Goal: Task Accomplishment & Management: Manage account settings

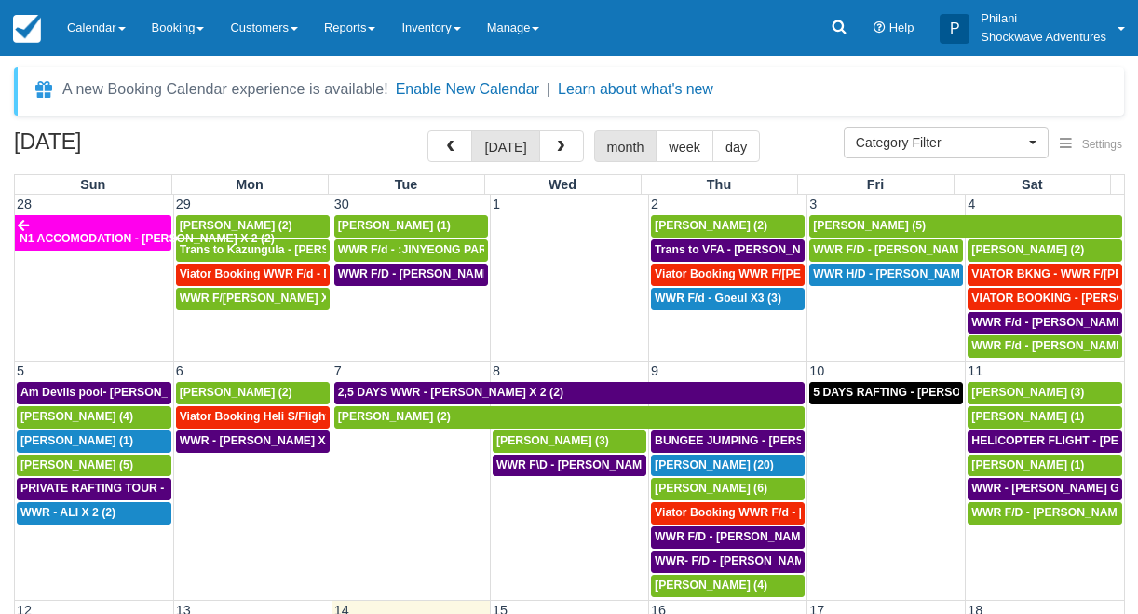
select select
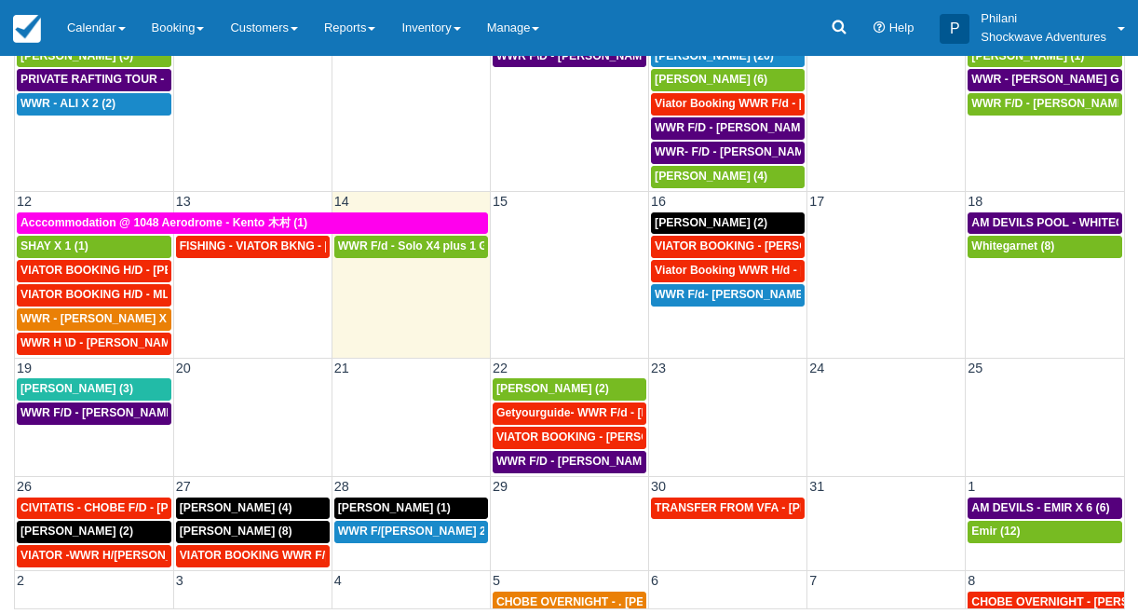
scroll to position [199, 0]
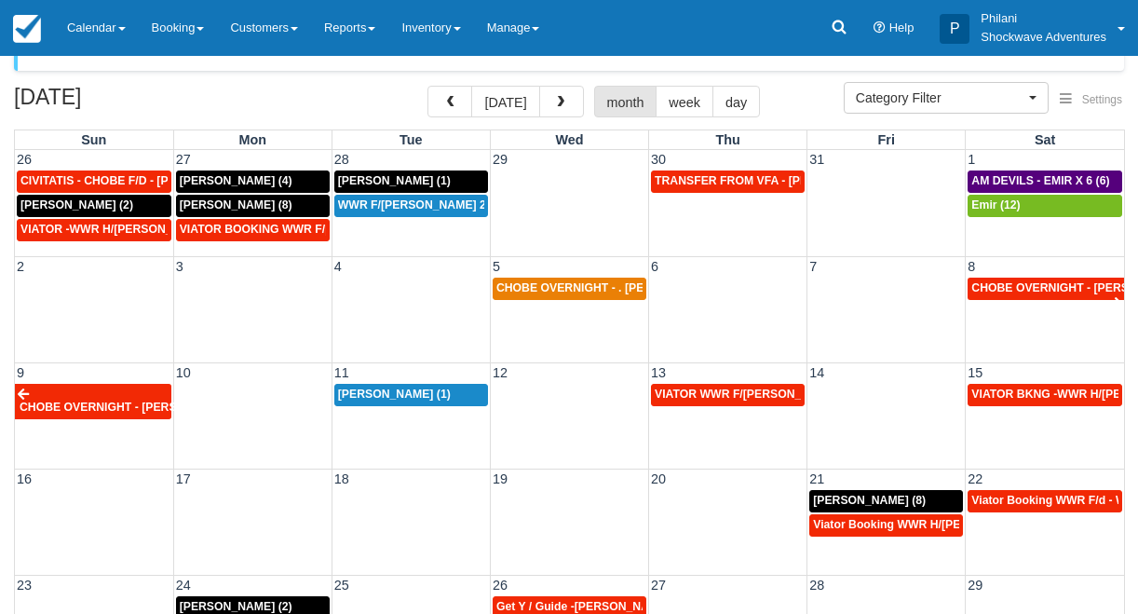
scroll to position [60, 0]
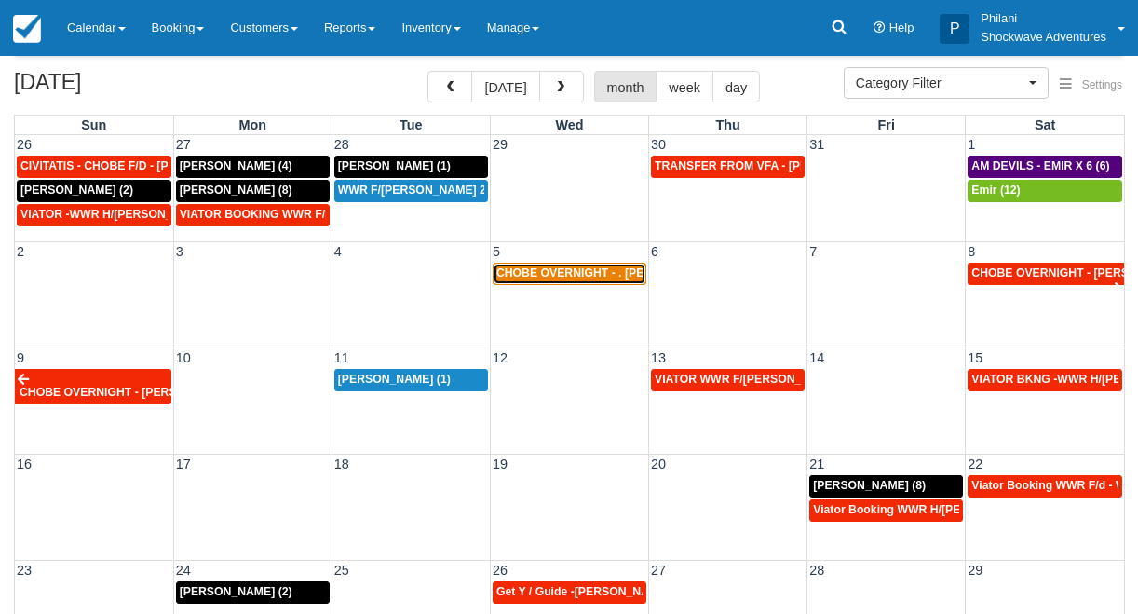
click at [611, 279] on span "CHOBE OVERNIGHT - . lena molgaard X 2 (2)" at bounding box center [628, 272] width 262 height 13
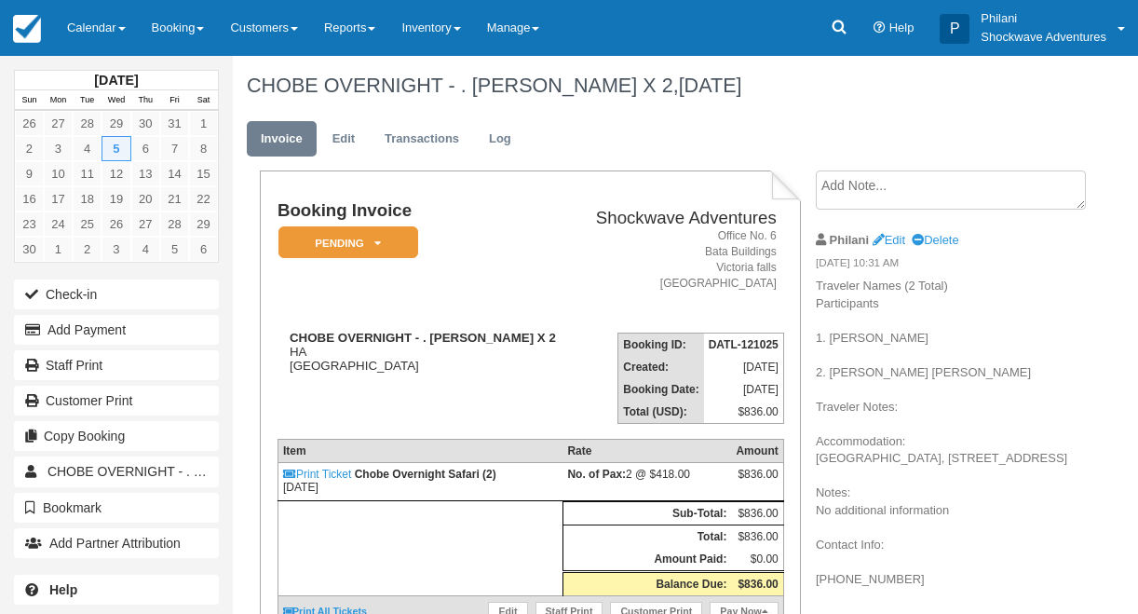
click at [409, 249] on em "Pending" at bounding box center [349, 242] width 140 height 33
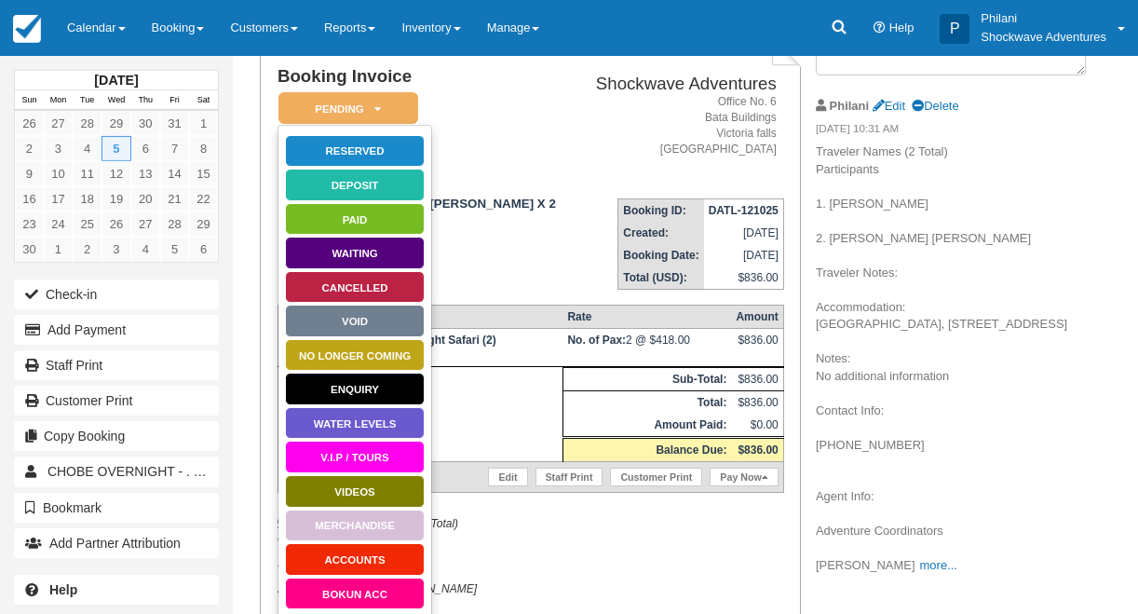
scroll to position [179, 0]
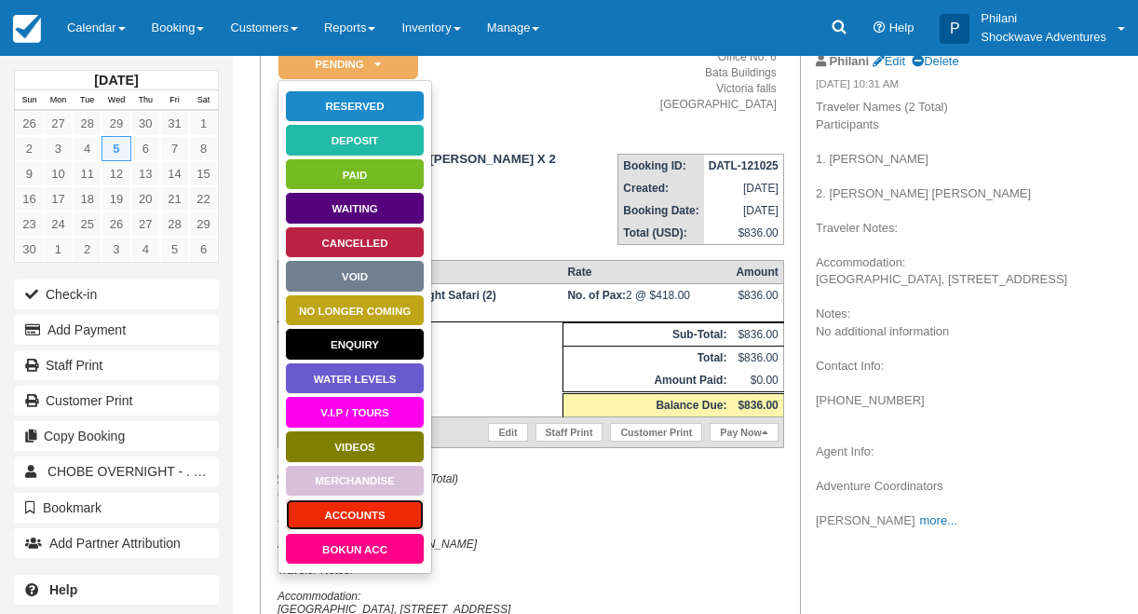
click at [380, 514] on link "ACCOUNTS" at bounding box center [355, 514] width 140 height 33
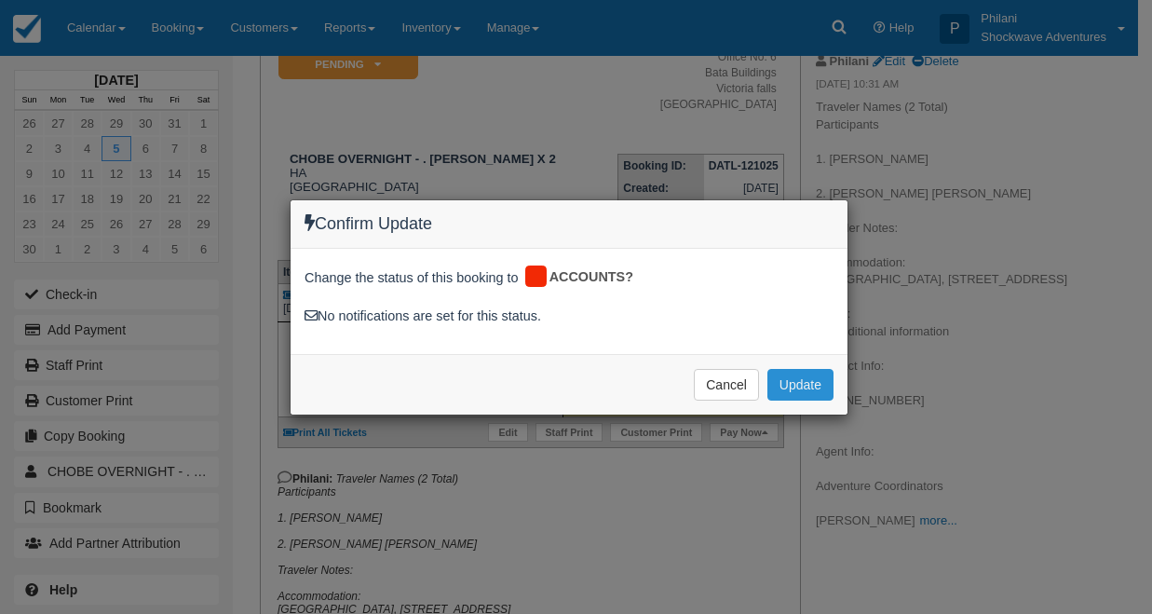
drag, startPoint x: 829, startPoint y: 383, endPoint x: 809, endPoint y: 409, distance: 33.2
click at [830, 382] on button "Update" at bounding box center [801, 385] width 66 height 32
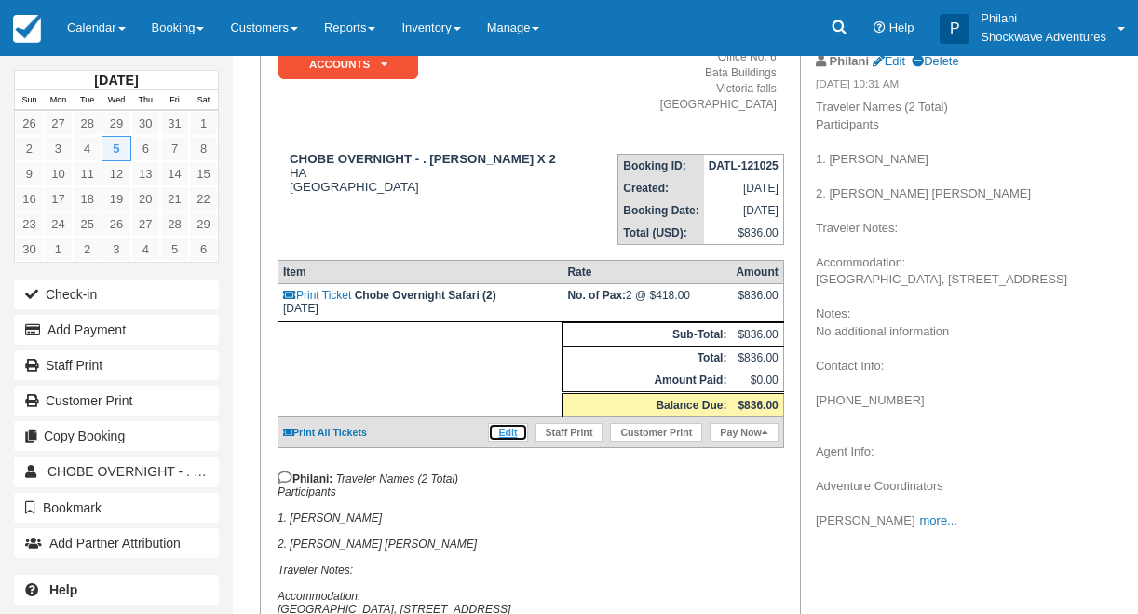
click at [502, 442] on link "Edit" at bounding box center [507, 432] width 39 height 19
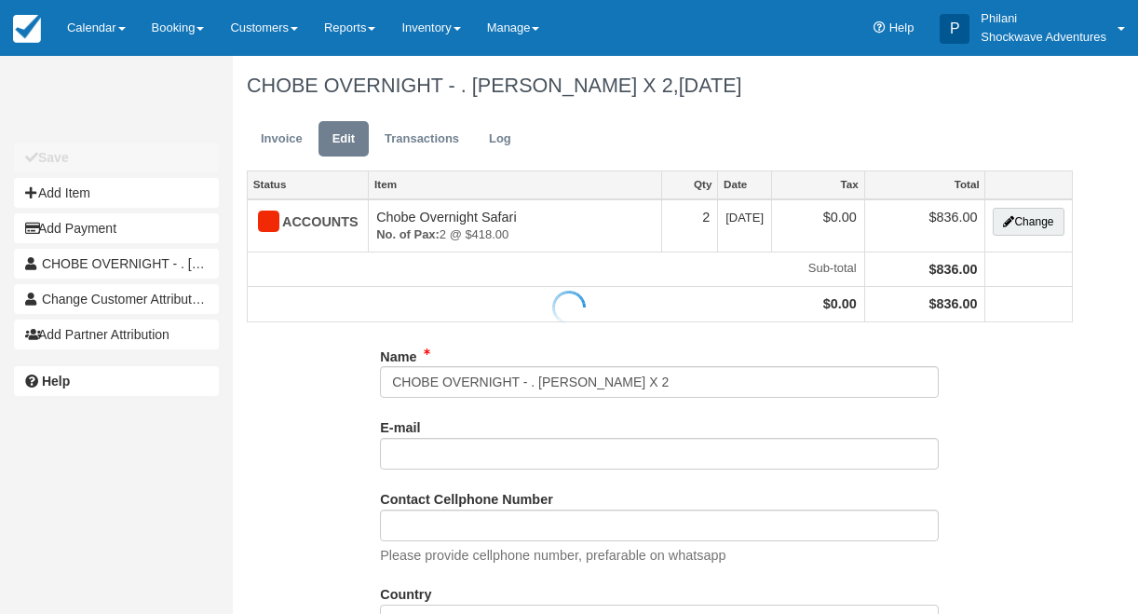
click at [1031, 223] on div at bounding box center [569, 307] width 1138 height 614
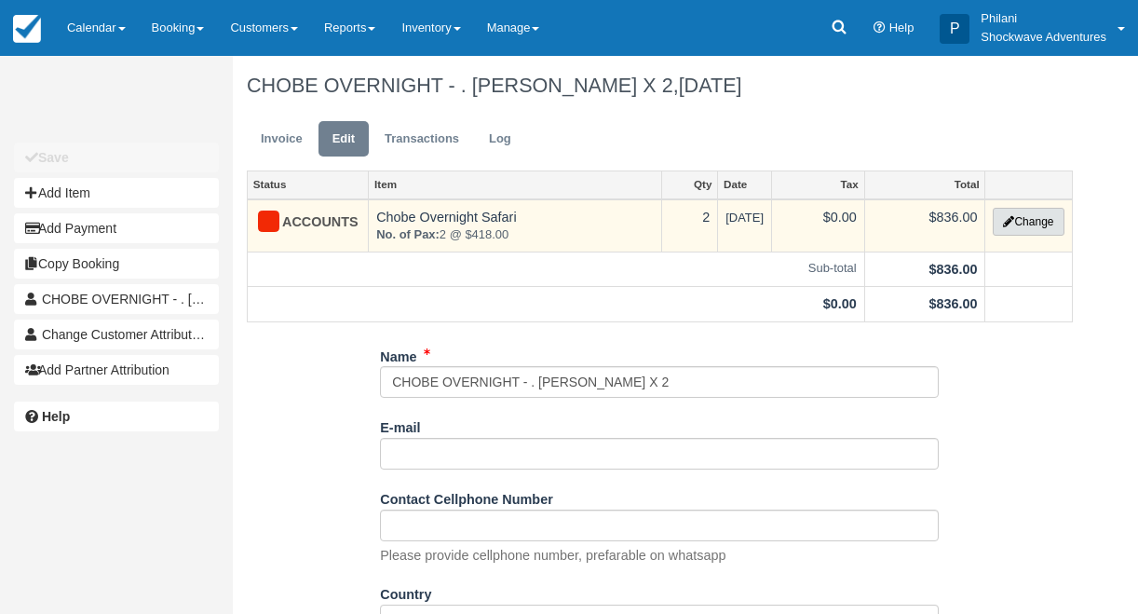
click at [1043, 230] on button "Change" at bounding box center [1028, 222] width 71 height 28
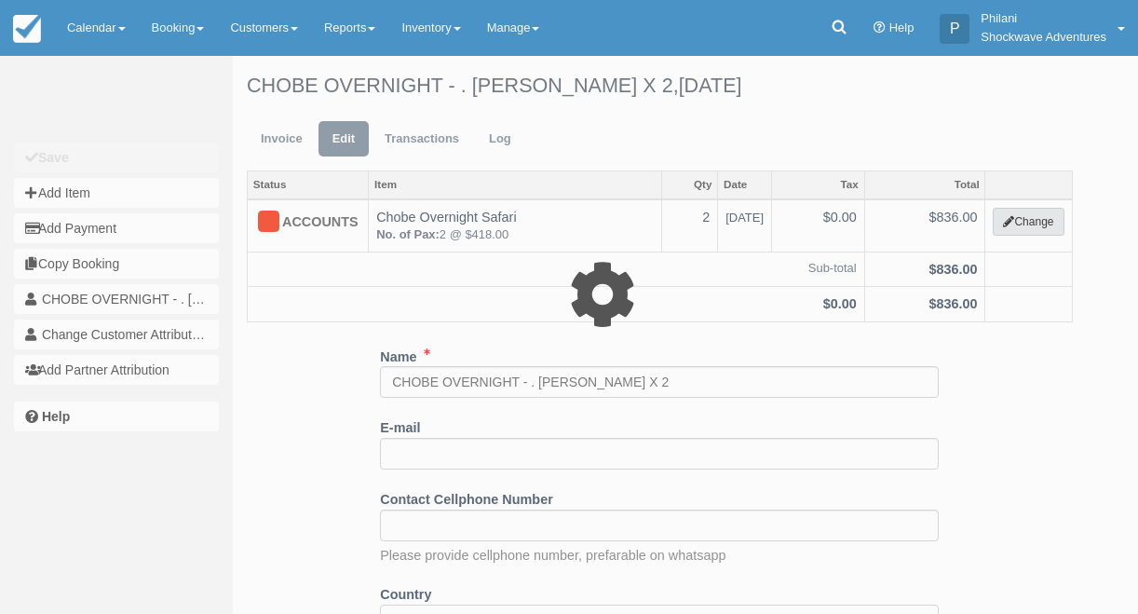
select select "30"
type input "836.00"
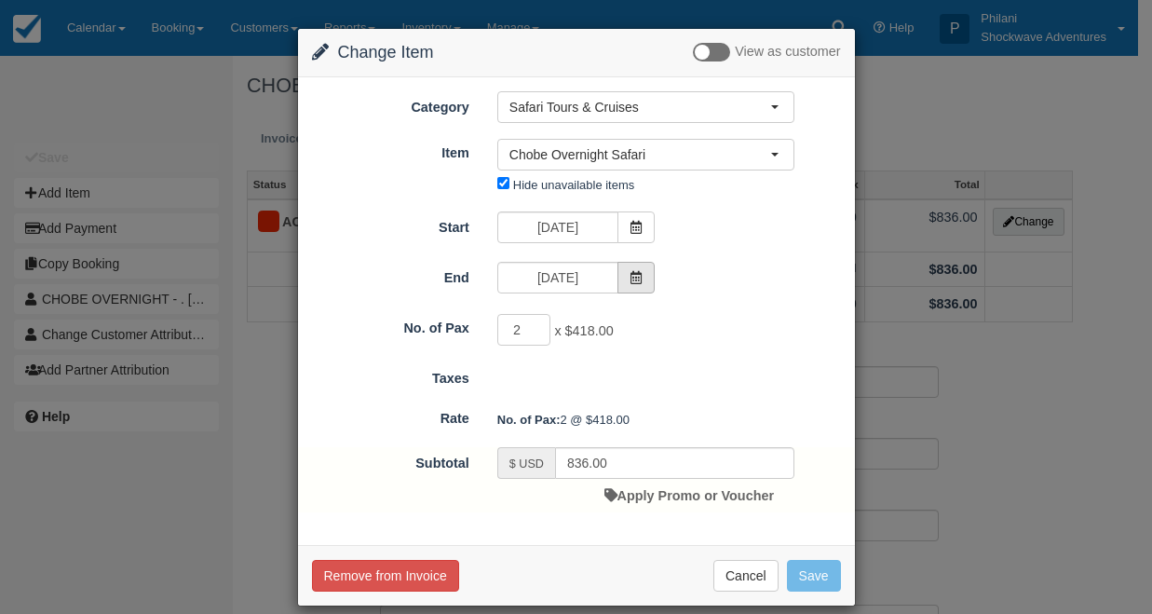
click at [620, 273] on span at bounding box center [636, 278] width 37 height 32
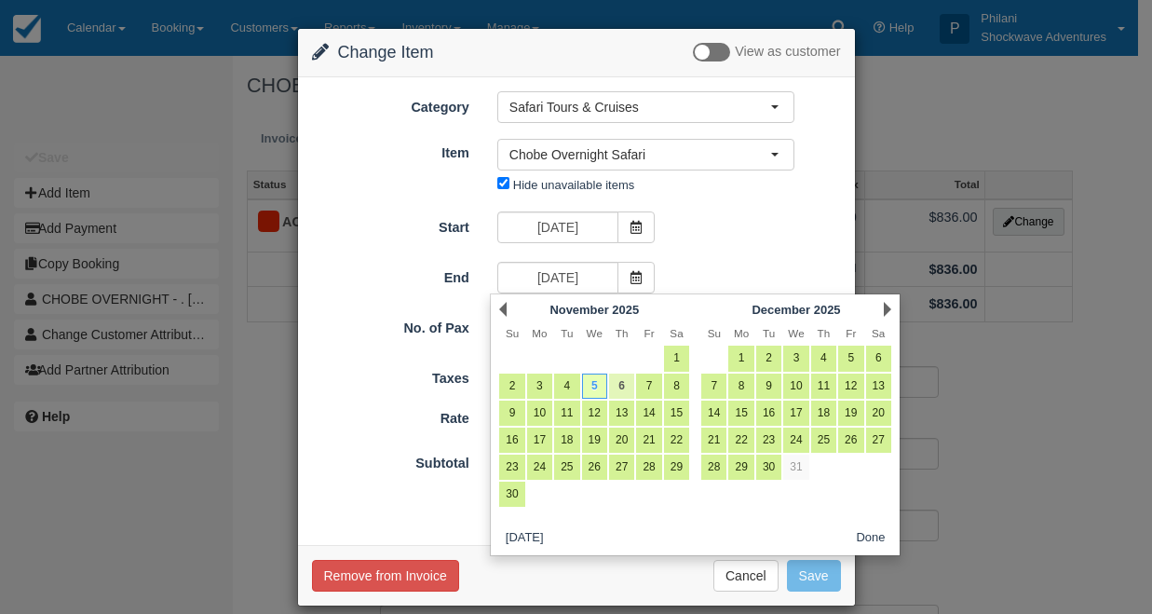
click at [618, 387] on link "6" at bounding box center [621, 386] width 25 height 25
type input "11/06/25"
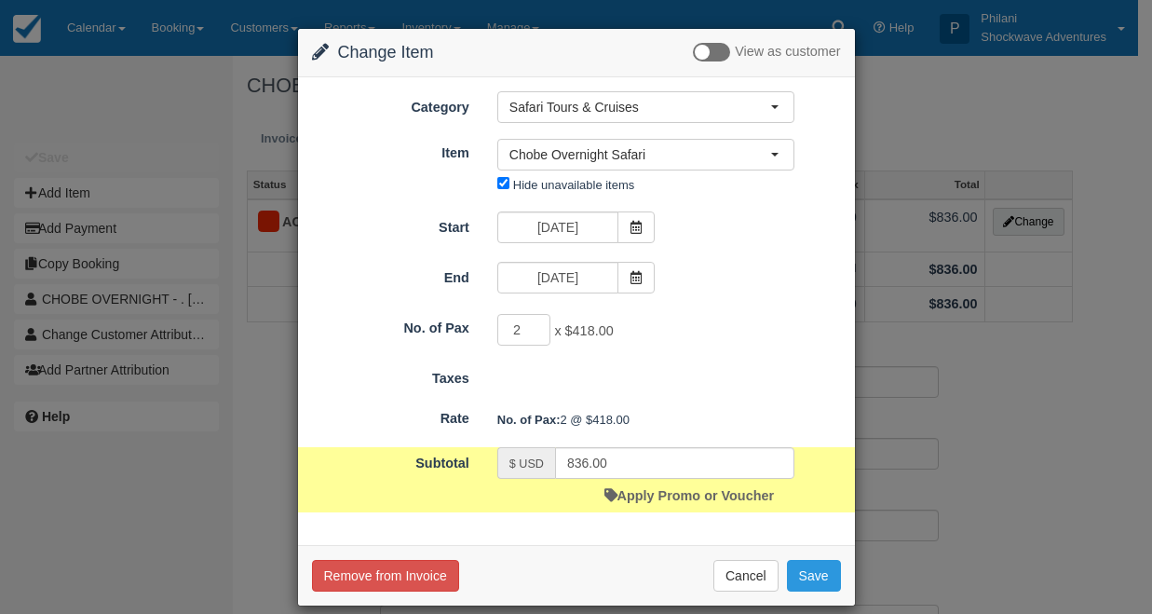
scroll to position [20, 0]
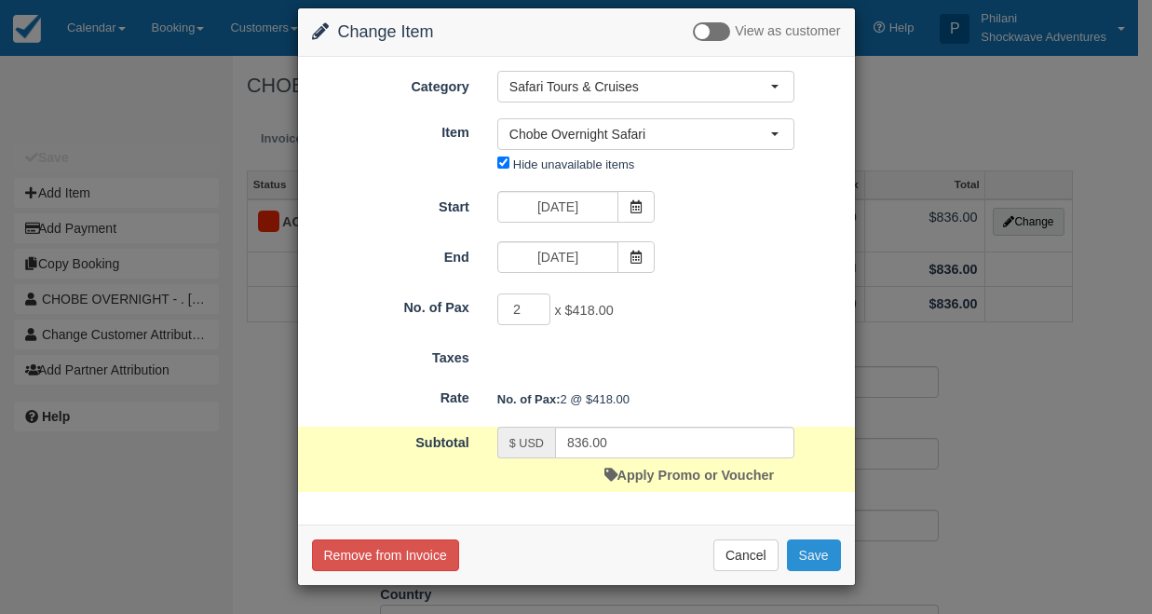
click at [800, 551] on button "Save" at bounding box center [814, 555] width 54 height 32
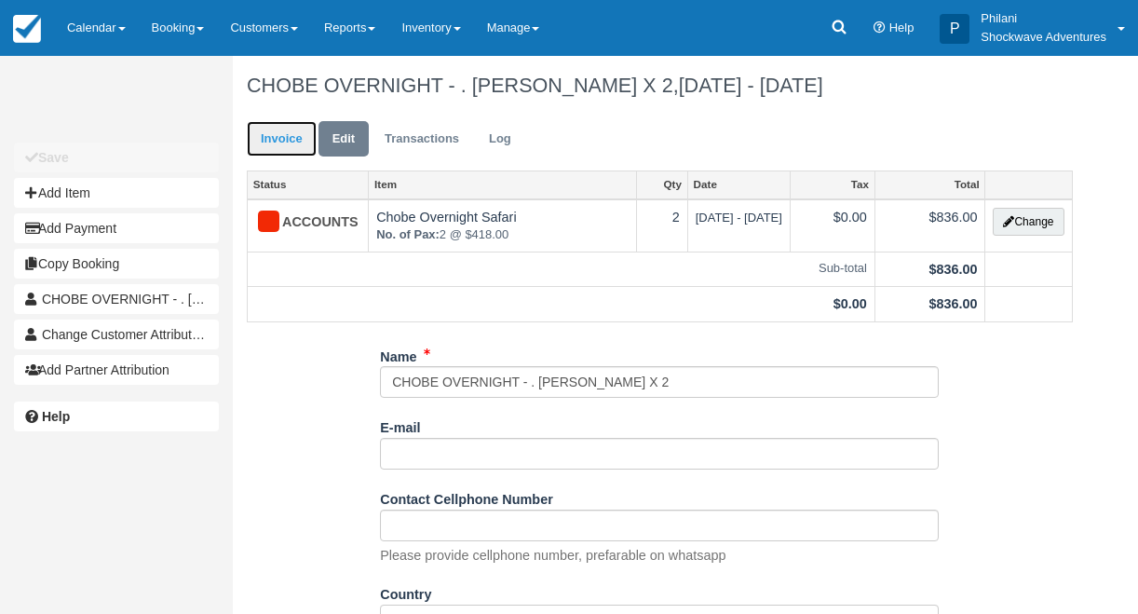
click at [281, 150] on link "Invoice" at bounding box center [282, 139] width 70 height 36
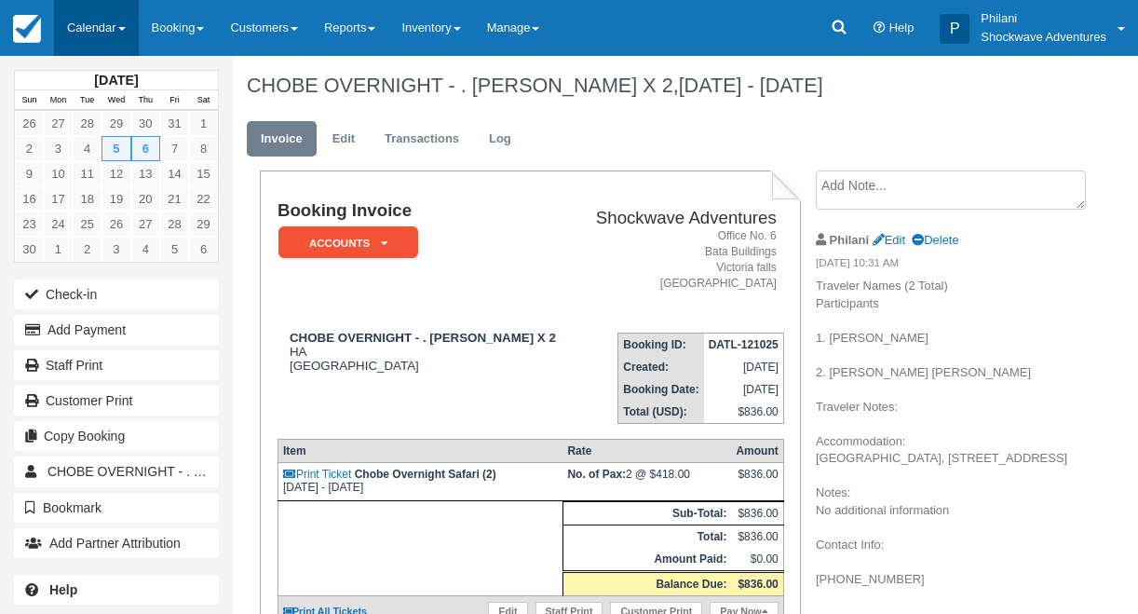
click at [127, 21] on link "Calendar" at bounding box center [96, 28] width 85 height 56
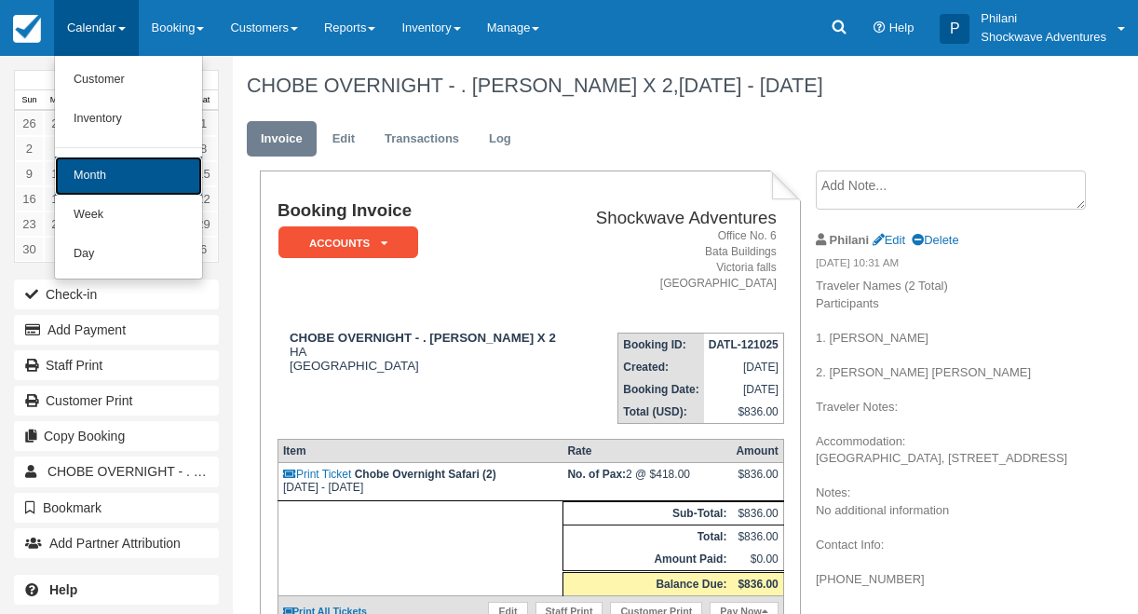
click at [165, 184] on link "Month" at bounding box center [128, 176] width 147 height 39
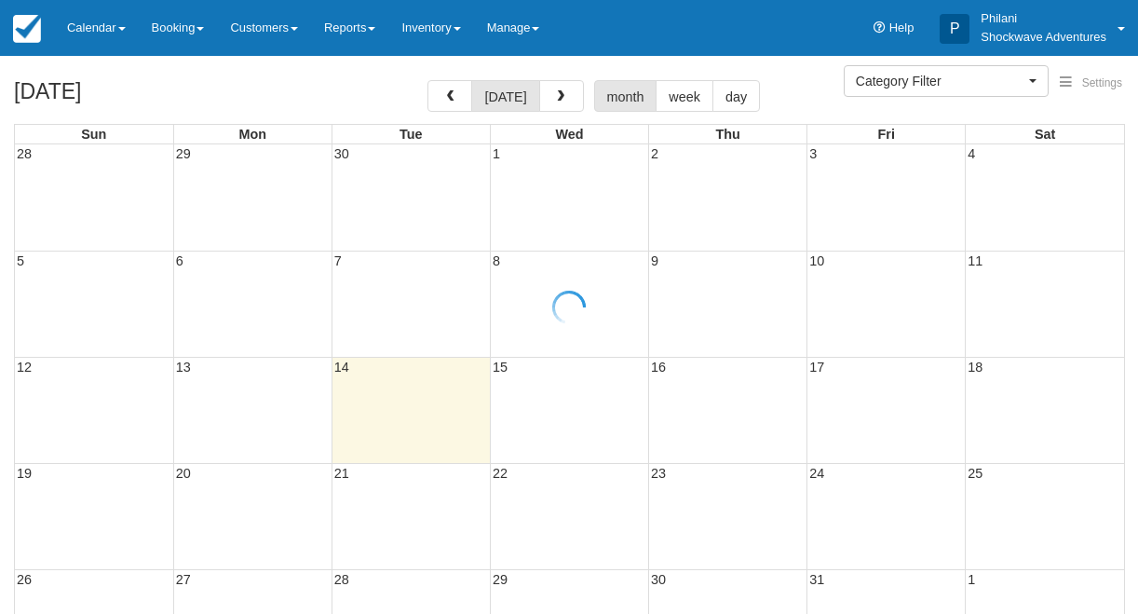
select select
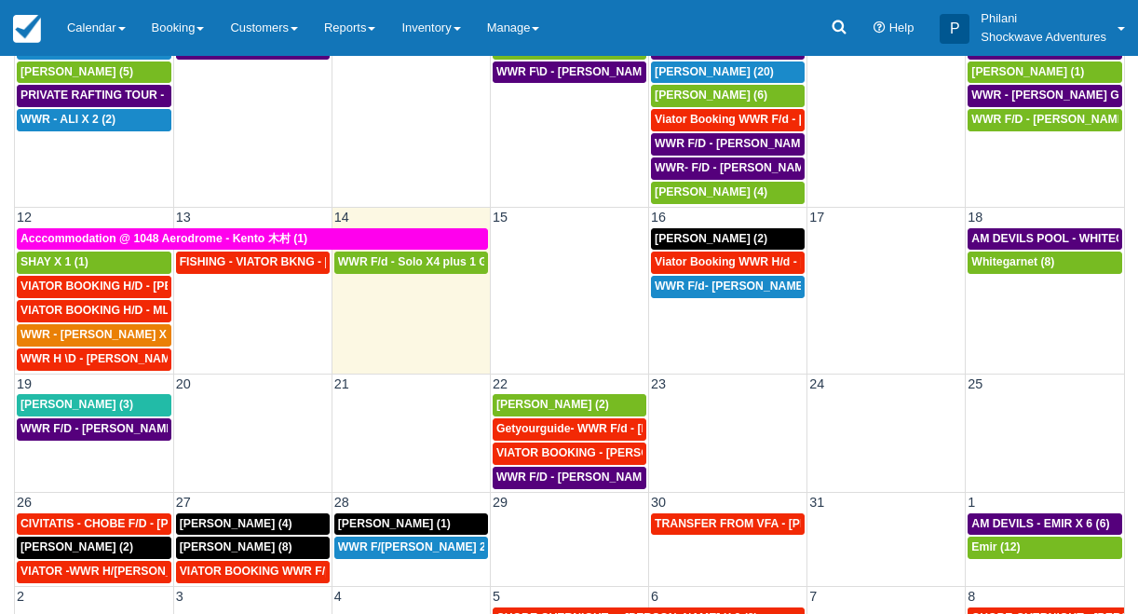
scroll to position [226, 0]
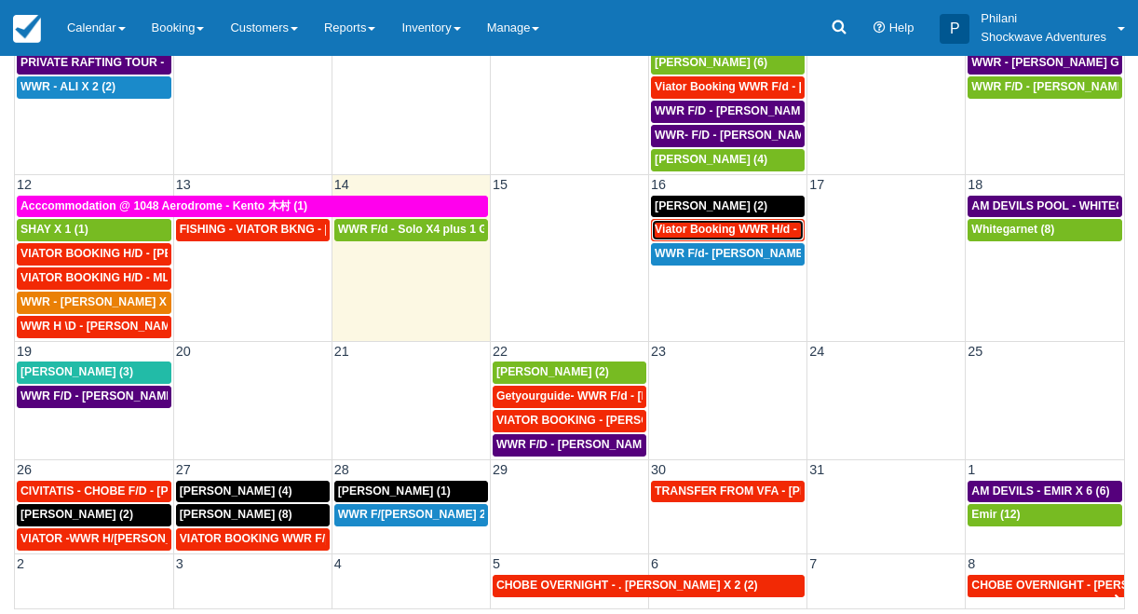
click at [750, 232] on span "Viator Booking WWR H/d - Miller Rachel X 4 (4)" at bounding box center [794, 229] width 279 height 13
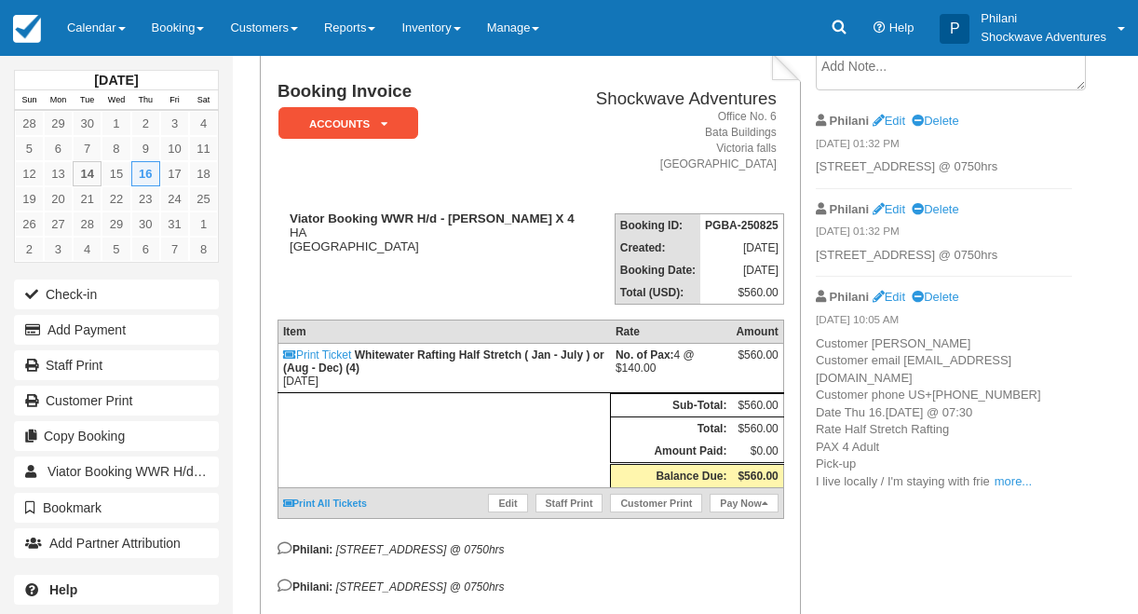
scroll to position [119, 0]
click at [126, 36] on link "Calendar" at bounding box center [96, 28] width 85 height 56
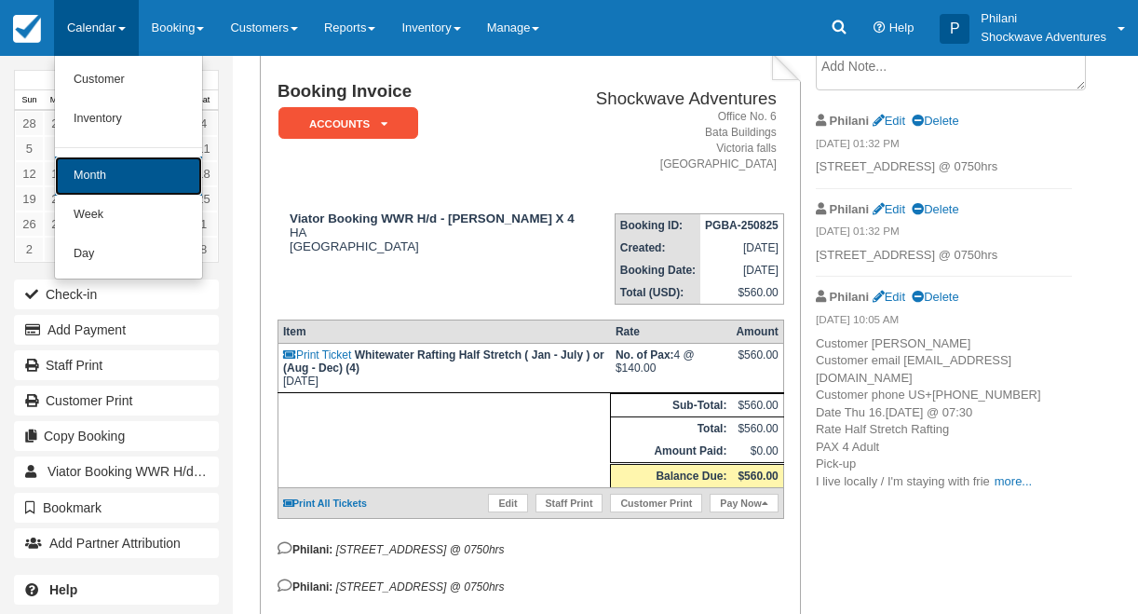
click at [139, 165] on link "Month" at bounding box center [128, 176] width 147 height 39
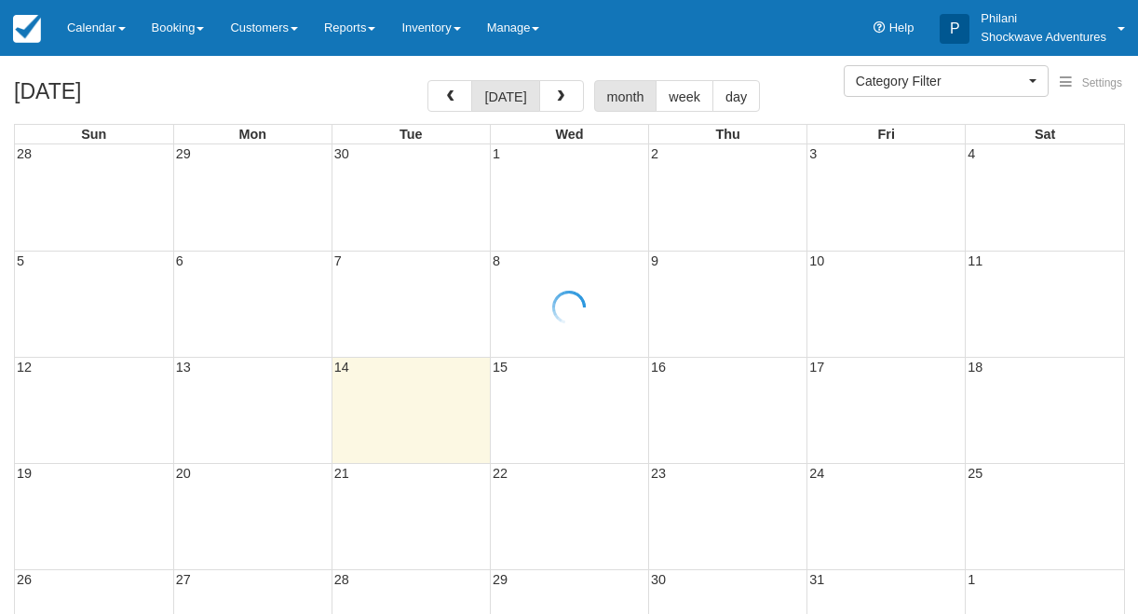
select select
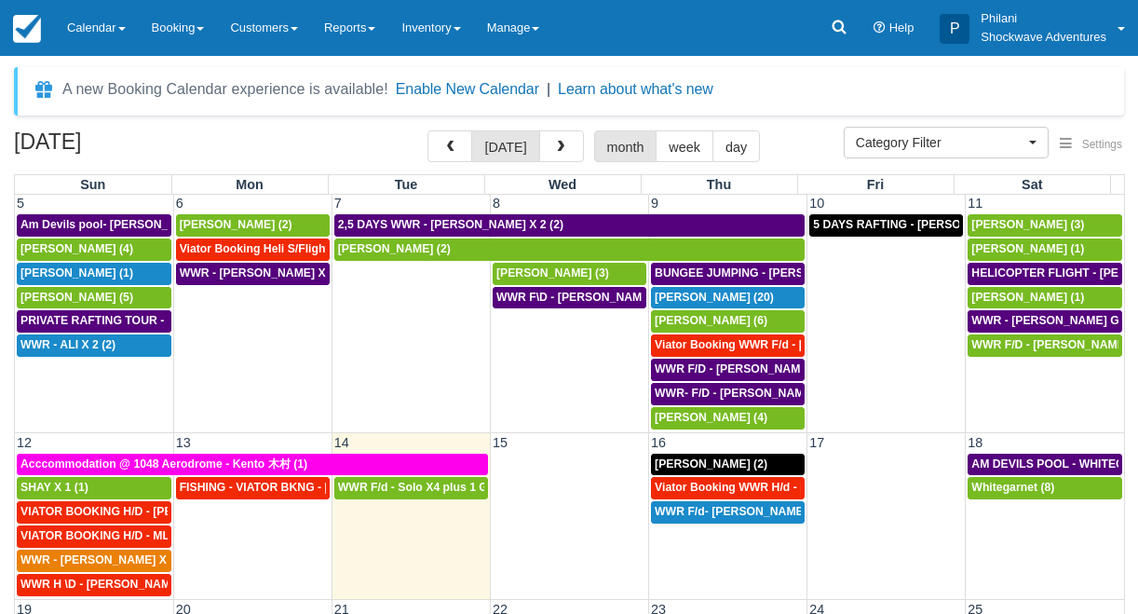
scroll to position [199, 0]
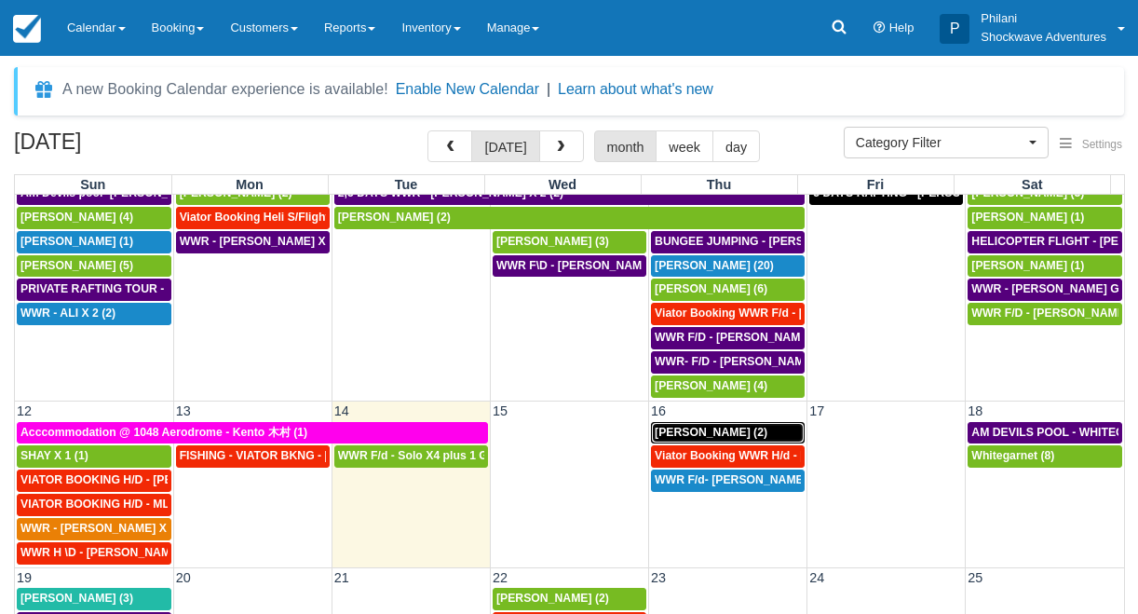
click at [724, 437] on span "Jorge Bellido Pérez (2)" at bounding box center [711, 432] width 113 height 13
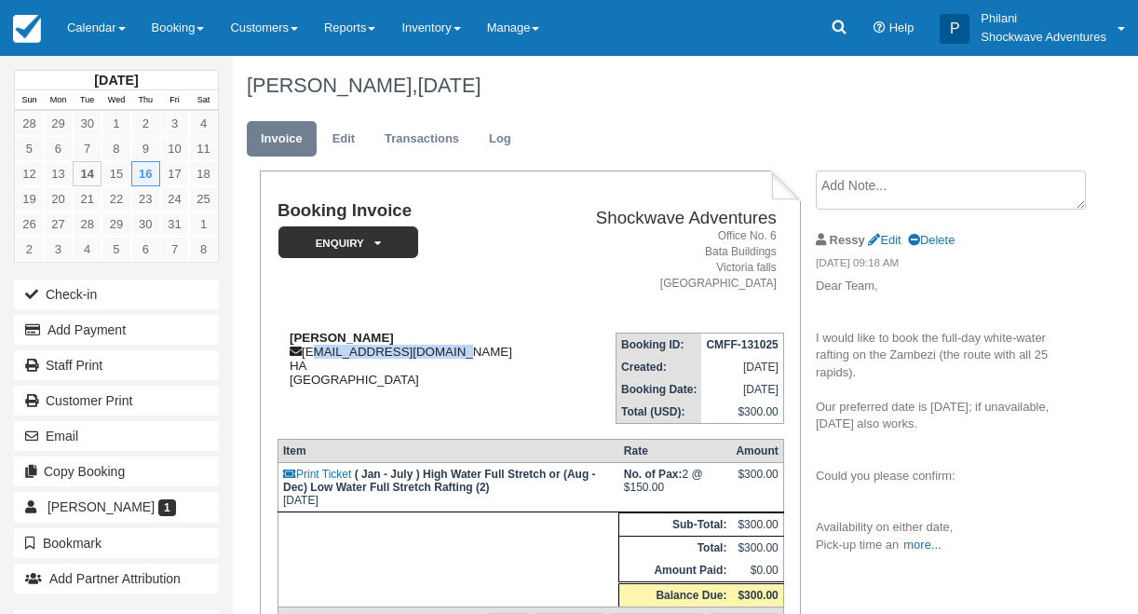
drag, startPoint x: 307, startPoint y: 351, endPoint x: 480, endPoint y: 358, distance: 172.5
click at [480, 358] on div "Jorge Bellido Pérez jorgeserinac@gmail.com HA Zimbabwe" at bounding box center [416, 359] width 277 height 56
copy div "orgeserinac@gmail.com"
click at [931, 541] on link "more..." at bounding box center [922, 545] width 37 height 14
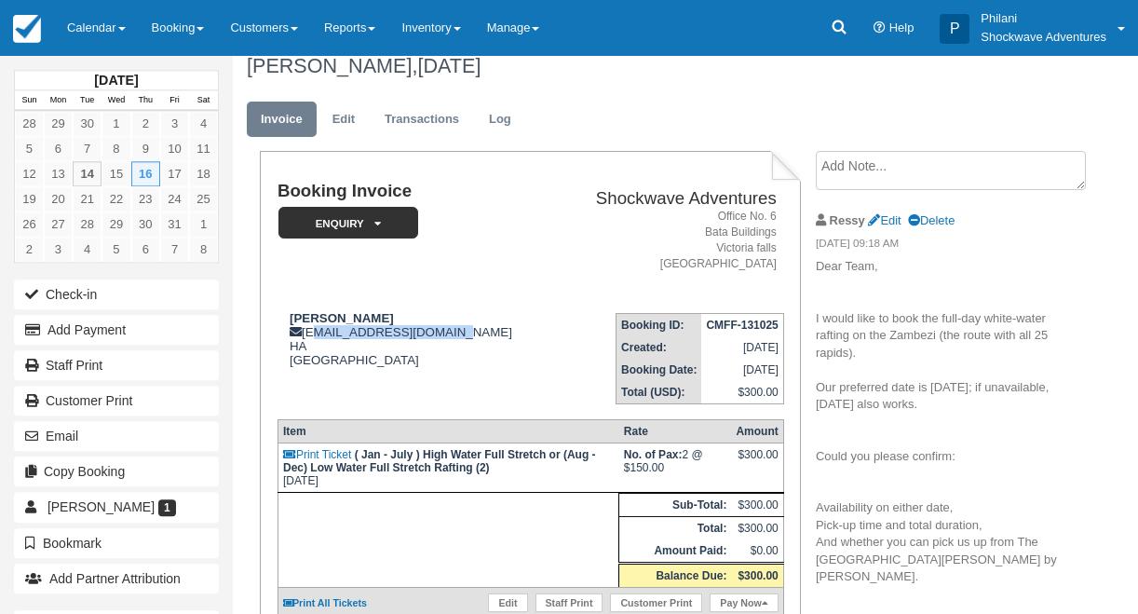
scroll to position [149, 0]
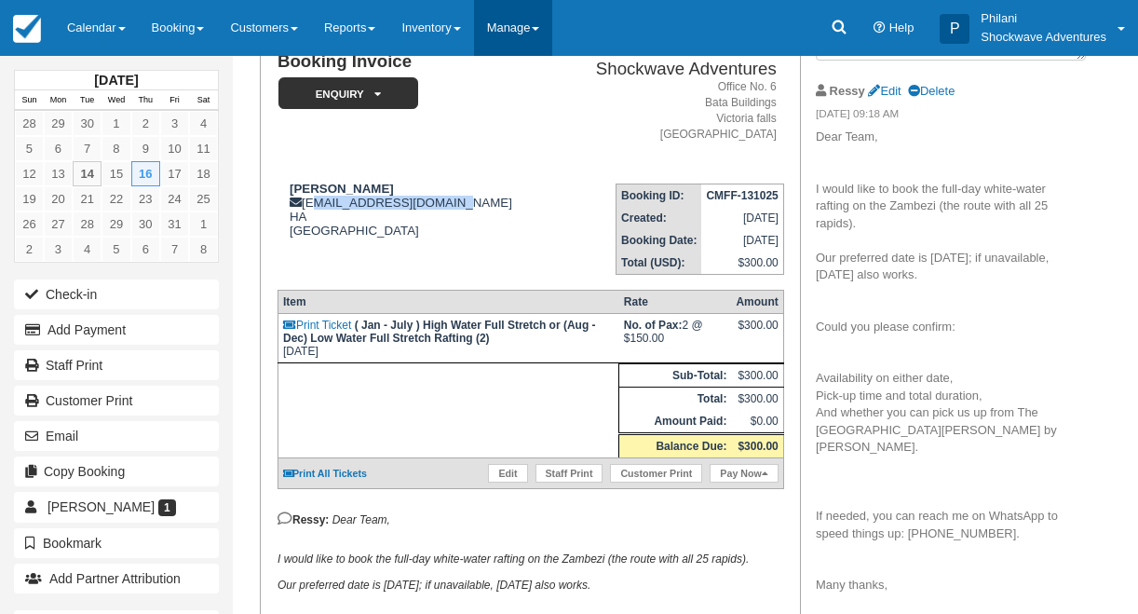
click at [553, 26] on link "Manage" at bounding box center [513, 28] width 79 height 56
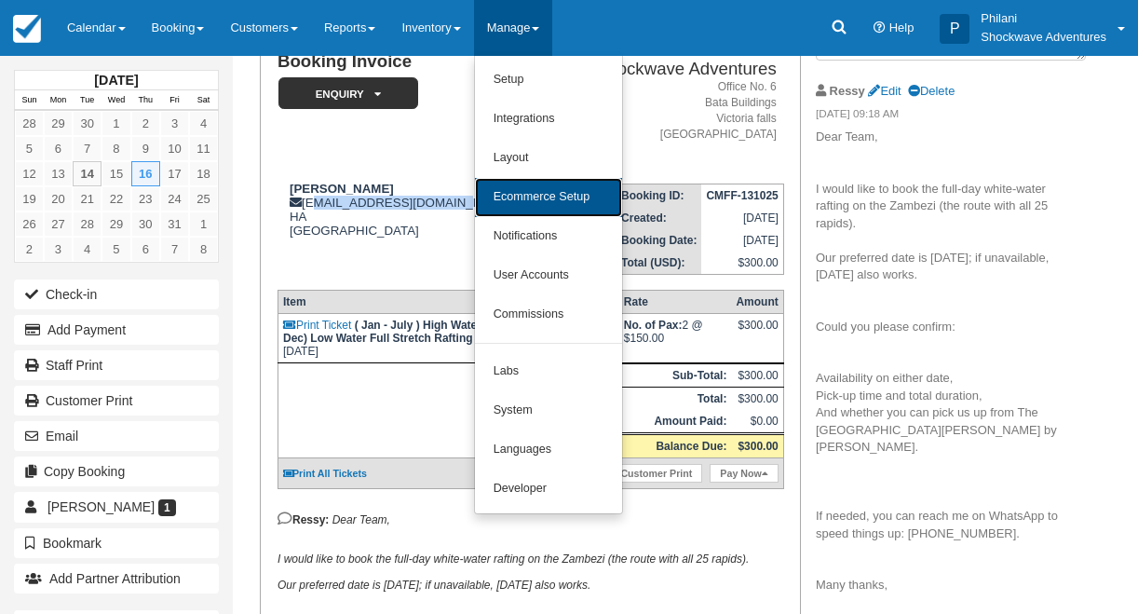
click at [583, 202] on link "Ecommerce Setup" at bounding box center [548, 197] width 147 height 39
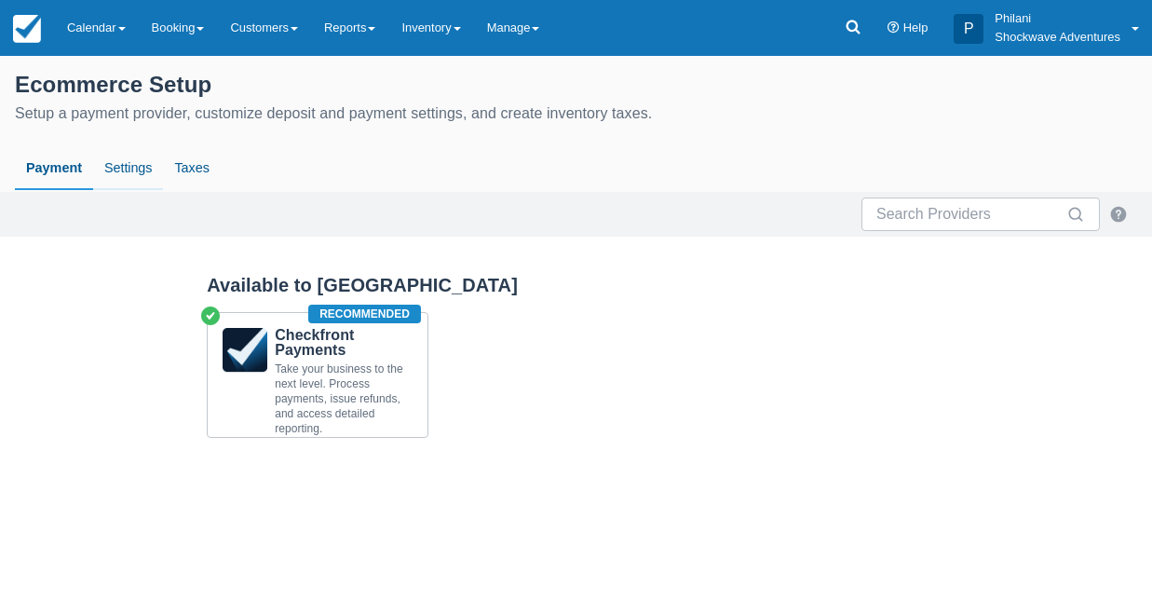
click at [132, 170] on link "Settings" at bounding box center [128, 168] width 70 height 43
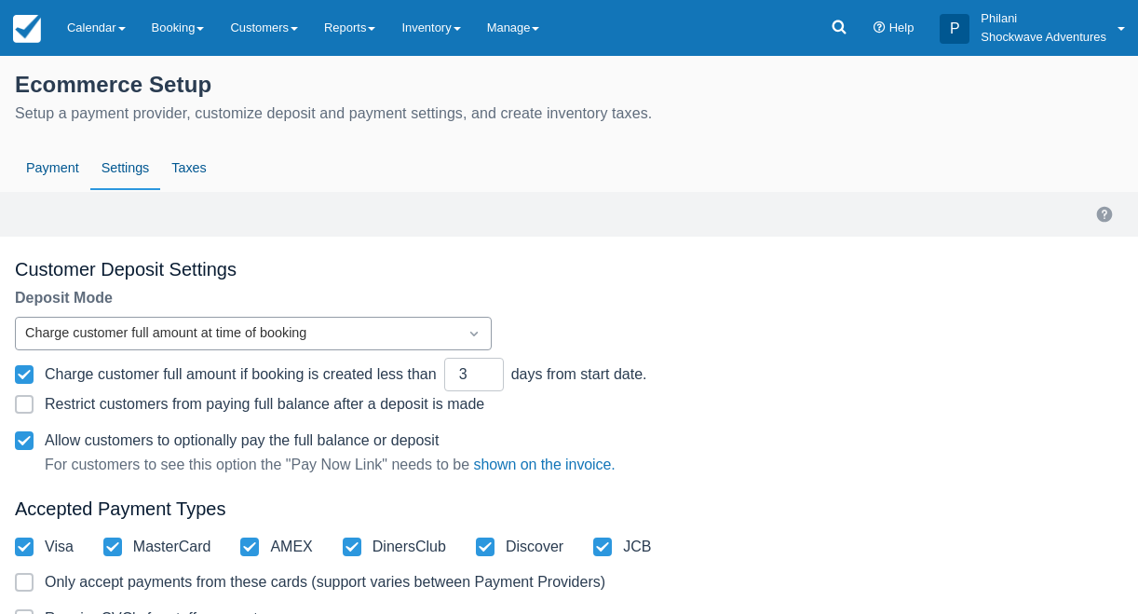
click at [463, 341] on div at bounding box center [474, 333] width 34 height 26
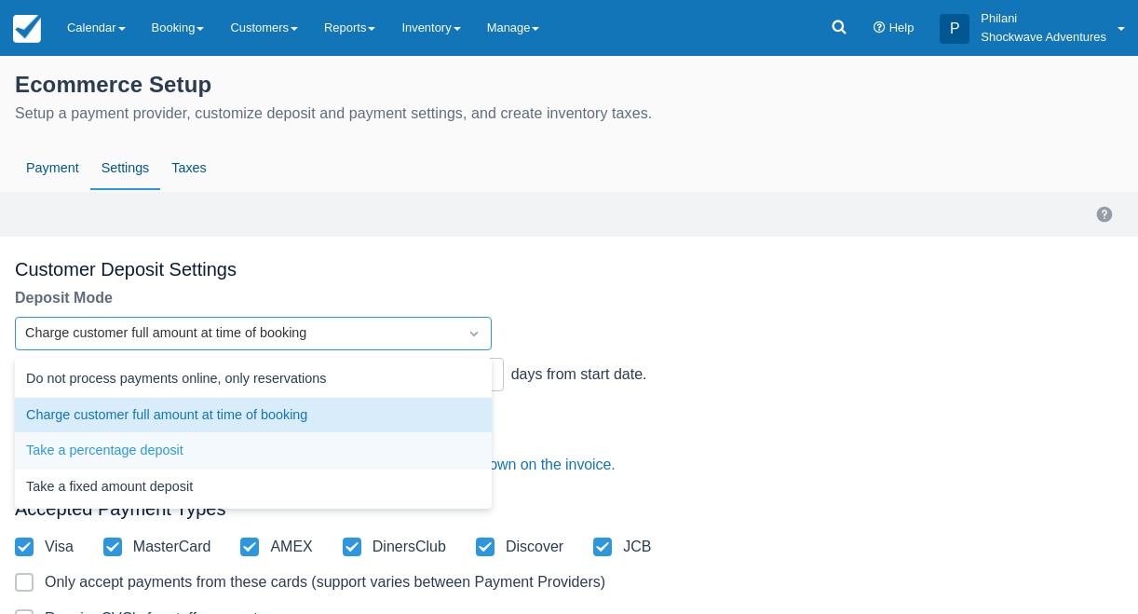
click at [394, 446] on div "Take a percentage deposit" at bounding box center [253, 451] width 477 height 36
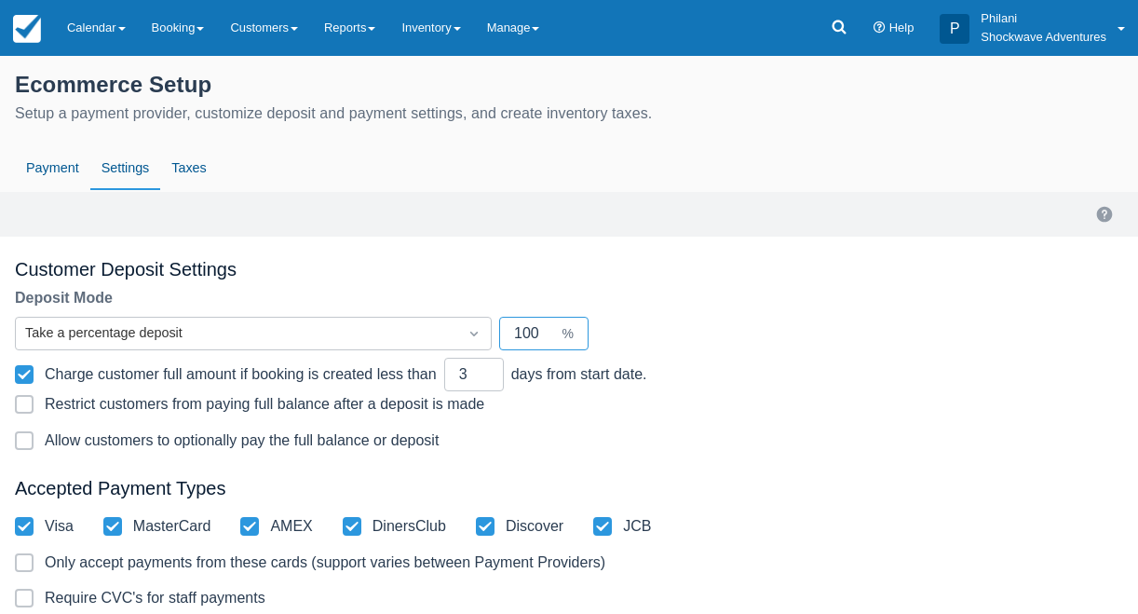
click at [544, 330] on input "100" at bounding box center [536, 334] width 45 height 34
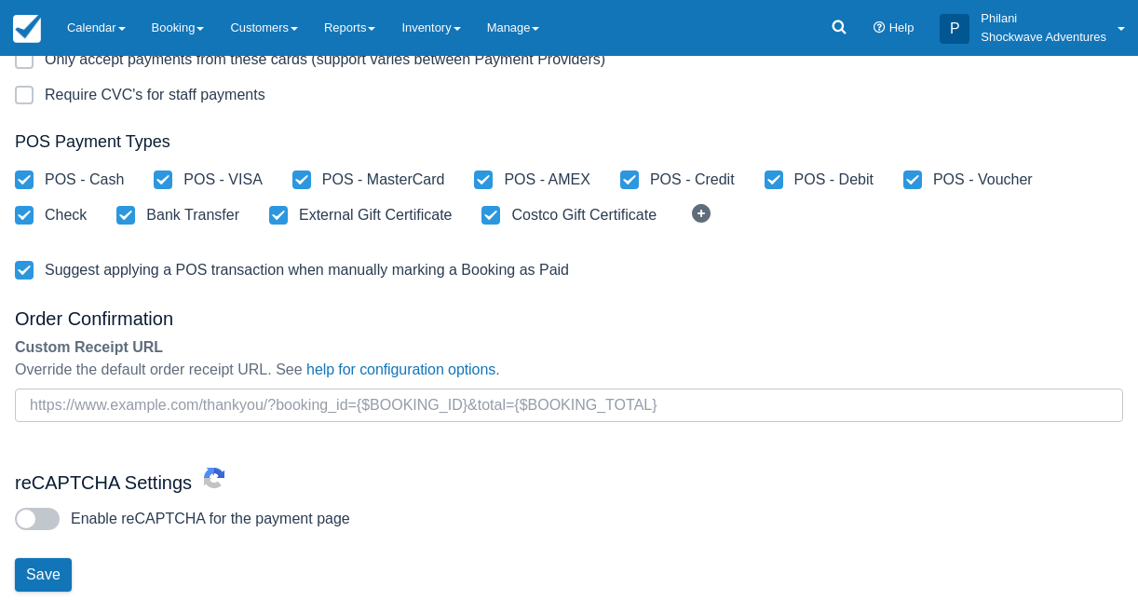
scroll to position [541, 0]
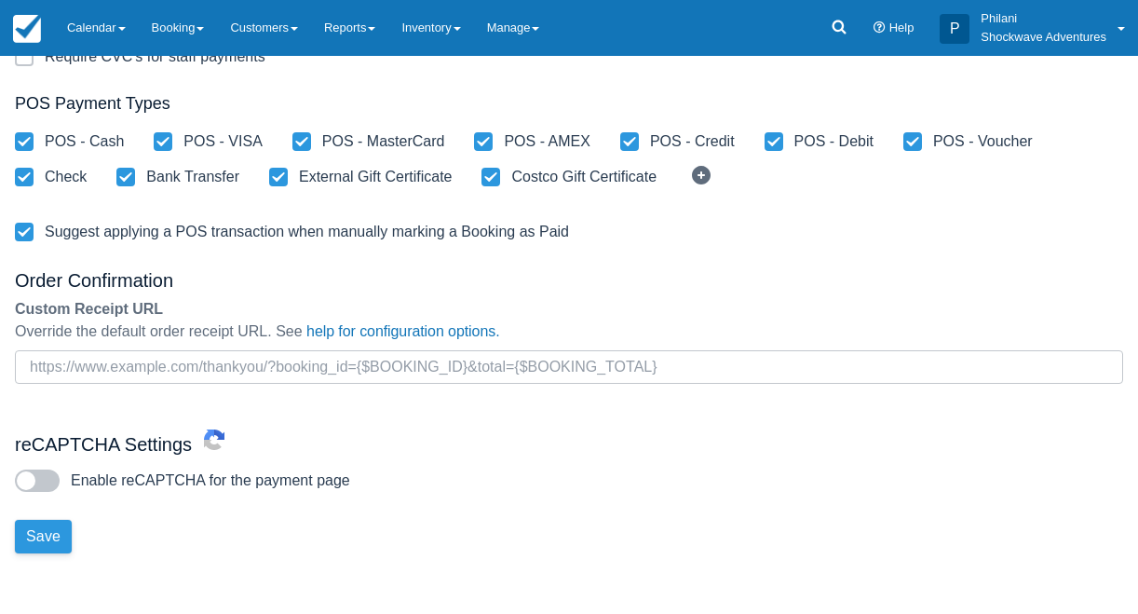
type input "10"
click at [50, 525] on button "Save" at bounding box center [43, 537] width 57 height 34
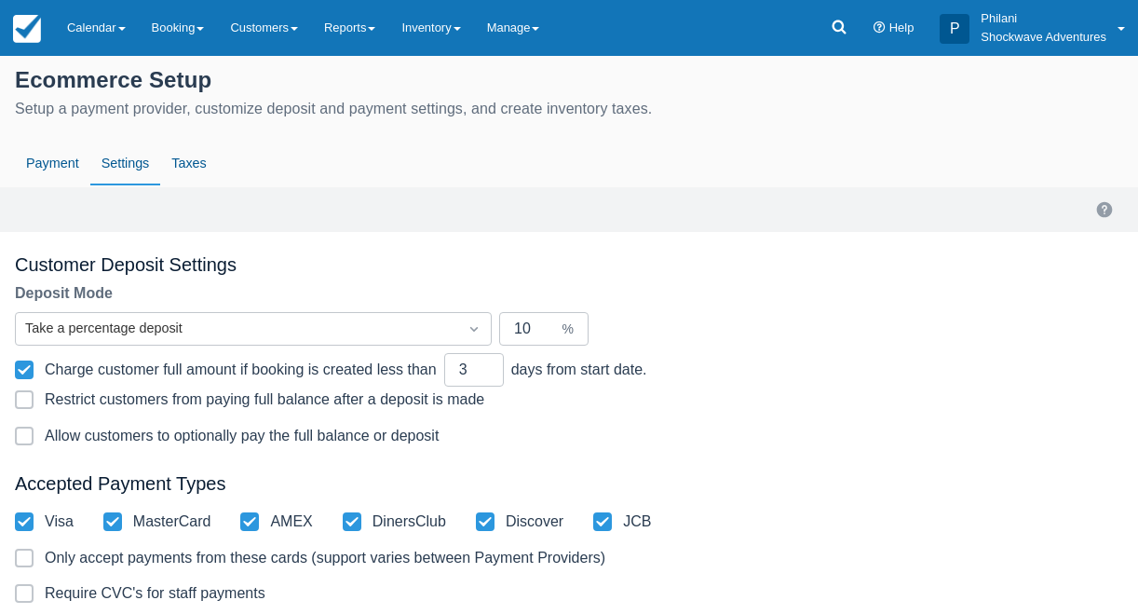
scroll to position [0, 0]
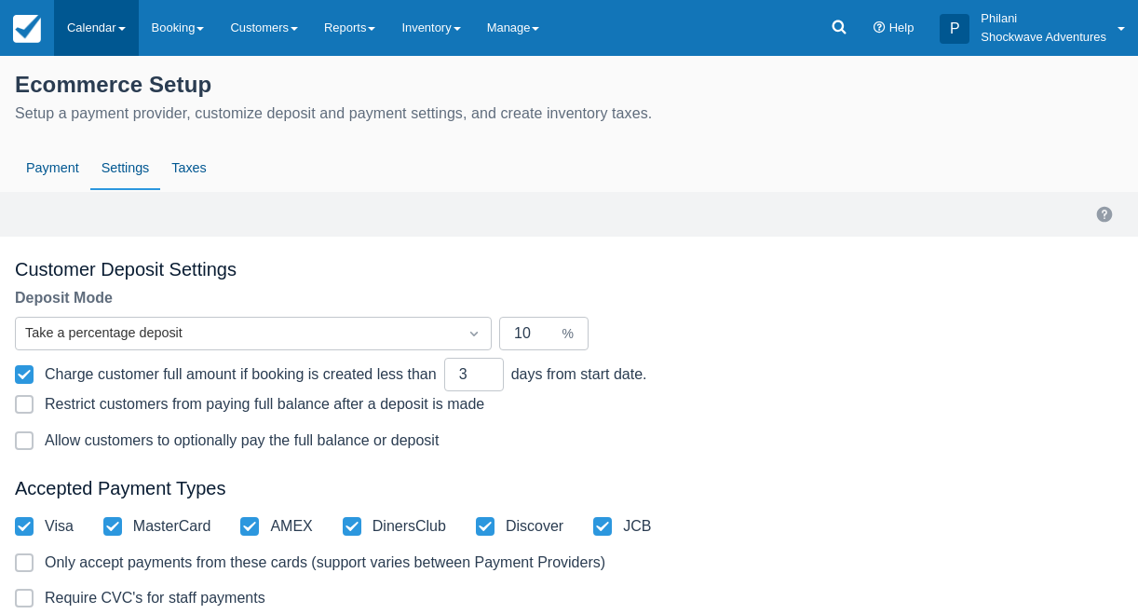
click at [99, 23] on link "Calendar" at bounding box center [96, 28] width 85 height 56
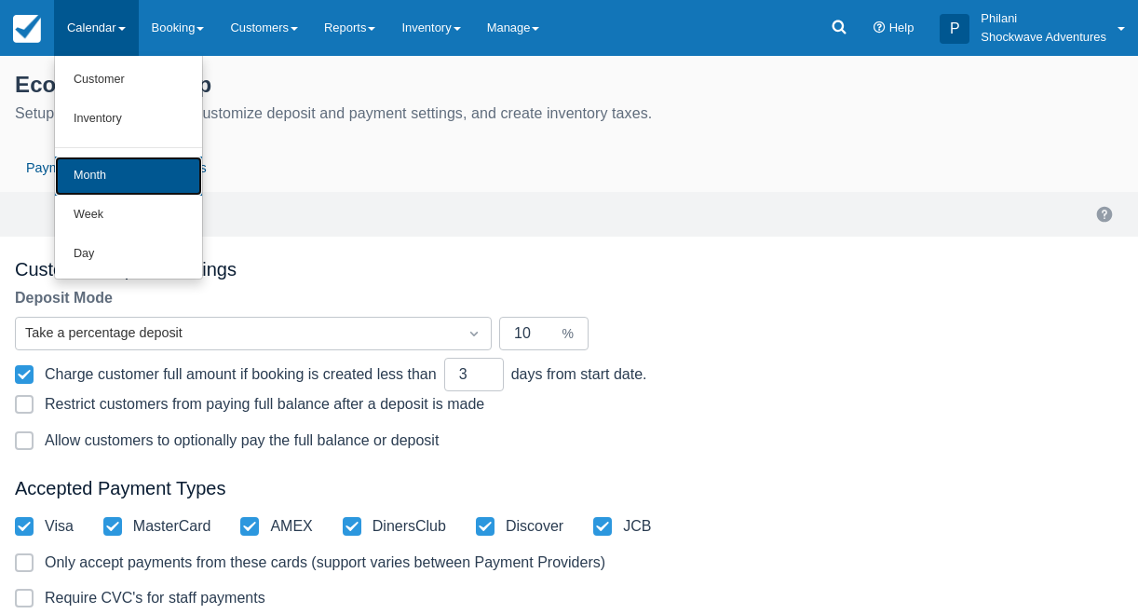
click at [131, 188] on link "Month" at bounding box center [128, 176] width 147 height 39
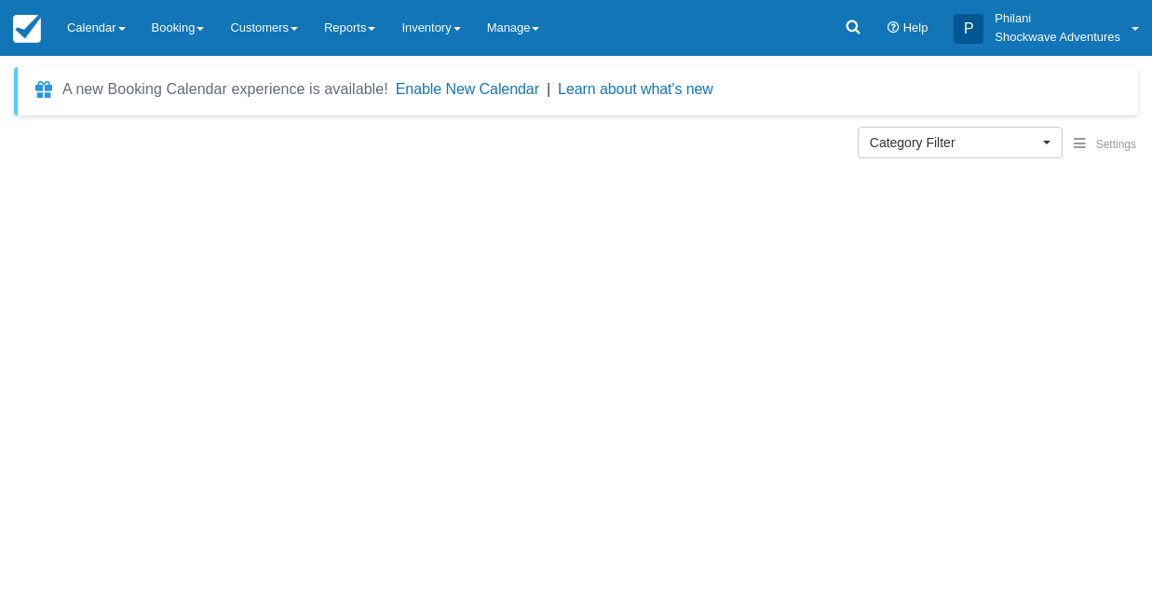
select select
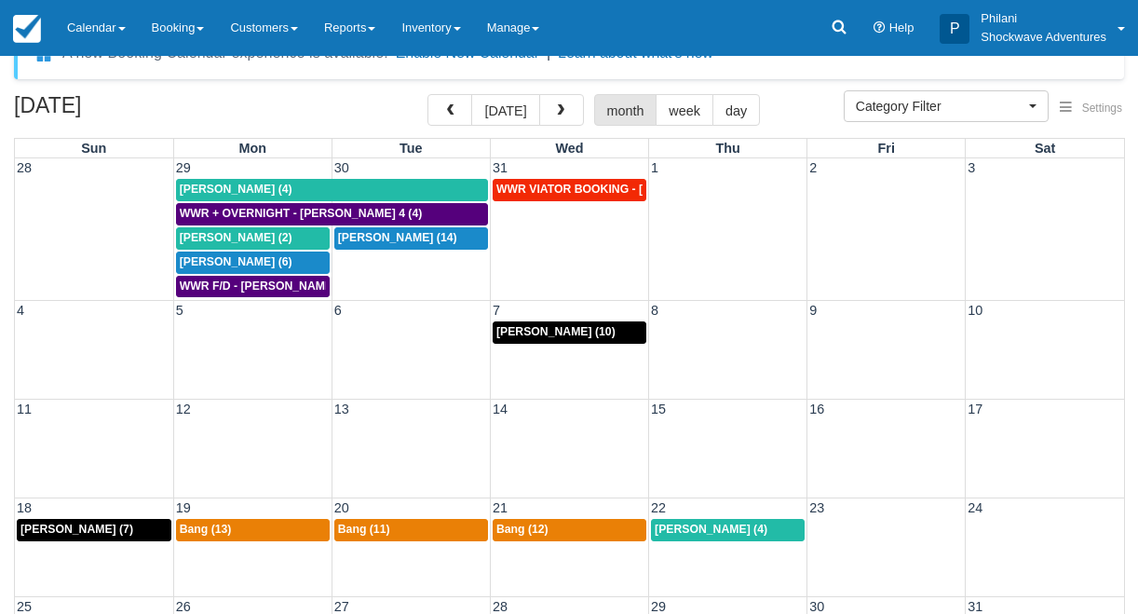
scroll to position [164, 0]
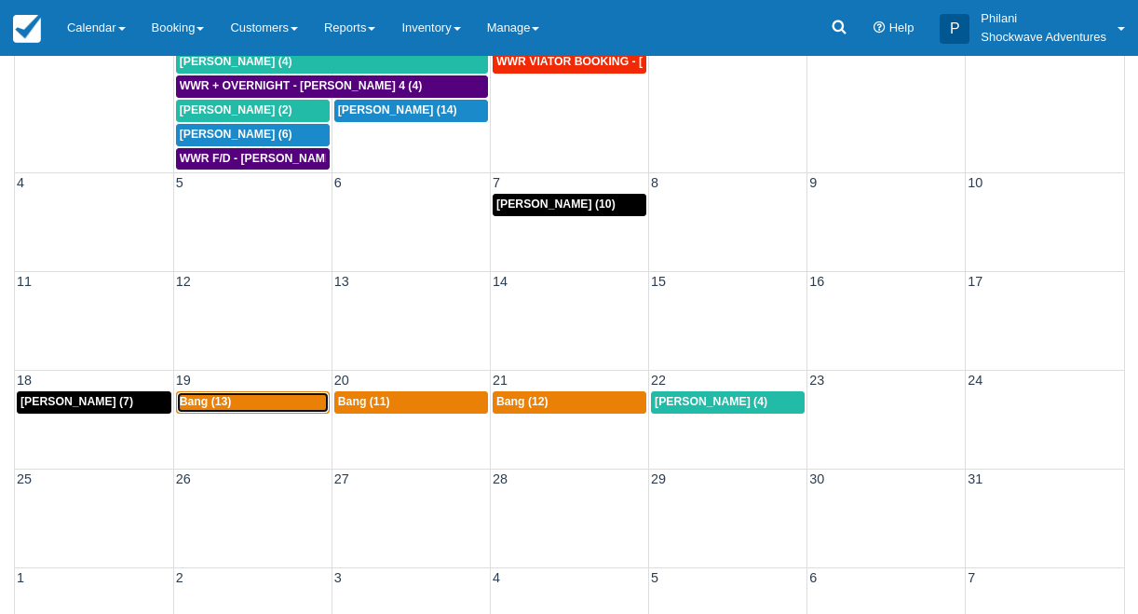
click at [278, 404] on div "Bang (13)" at bounding box center [253, 402] width 146 height 15
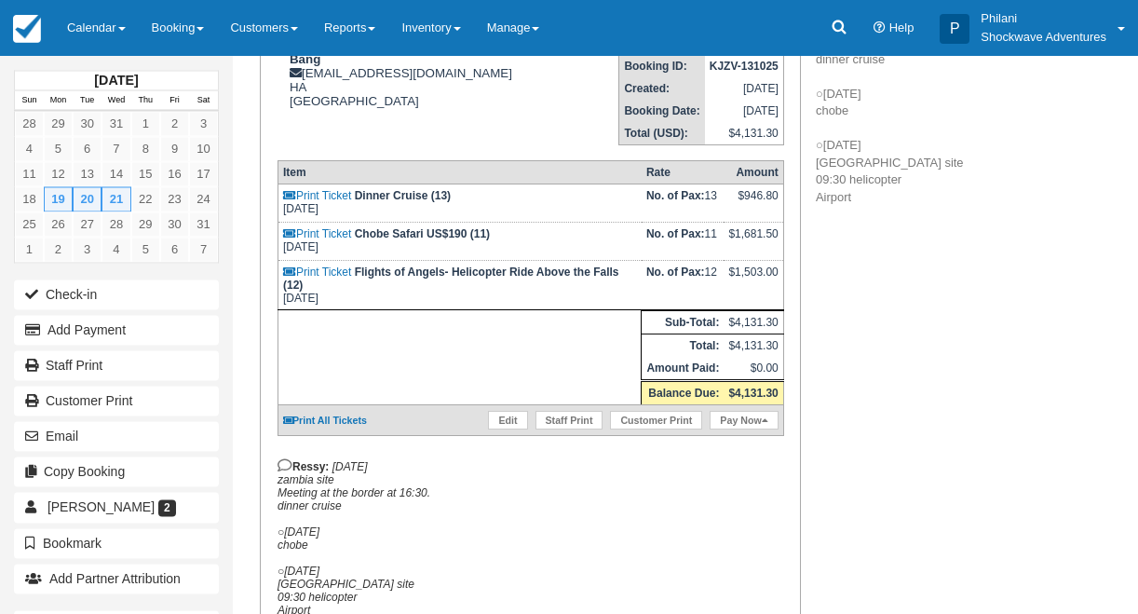
scroll to position [283, 0]
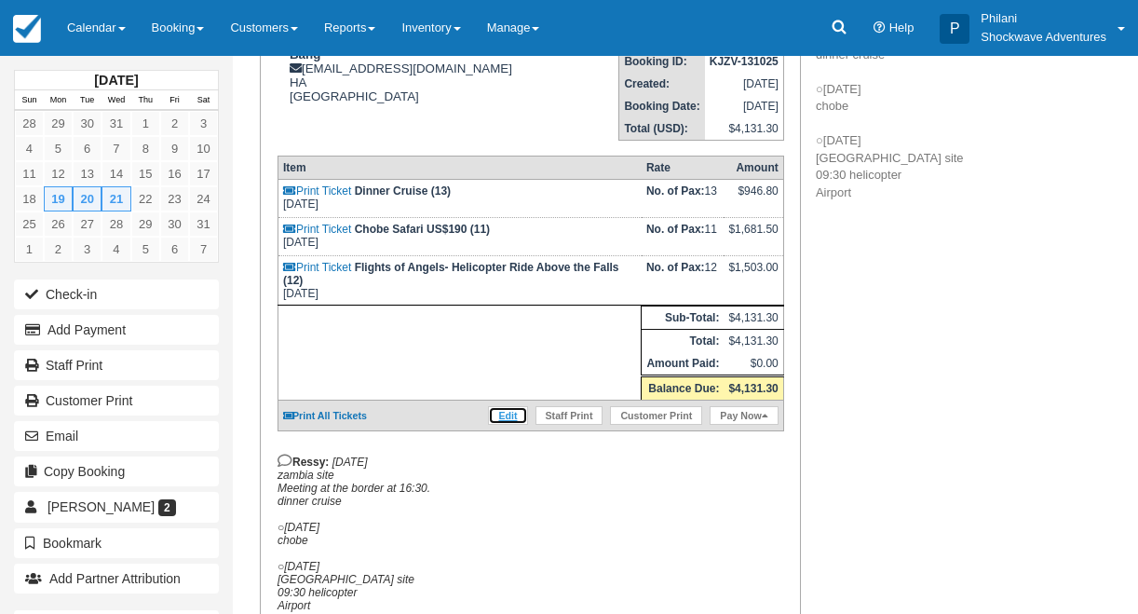
click at [499, 425] on link "Edit" at bounding box center [507, 415] width 39 height 19
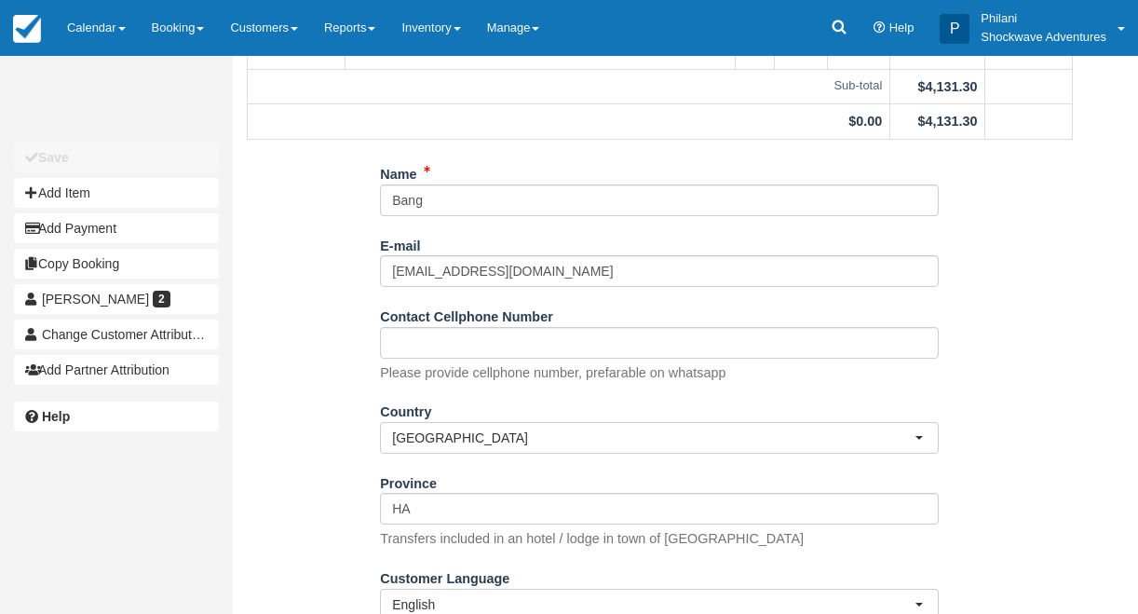
scroll to position [361, 0]
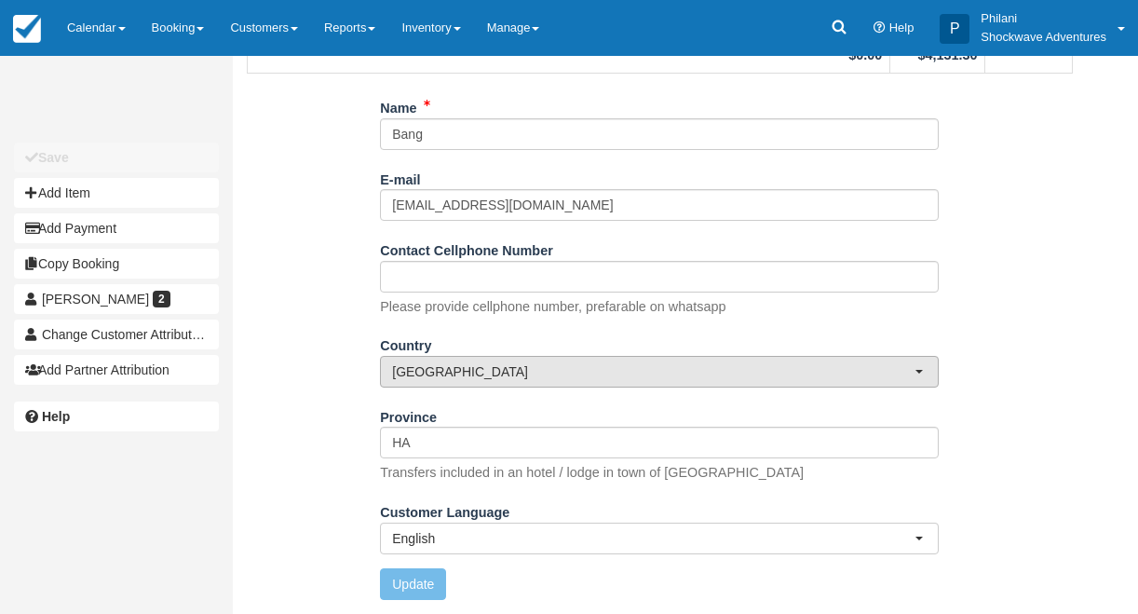
click at [594, 362] on span "[GEOGRAPHIC_DATA]" at bounding box center [653, 371] width 523 height 19
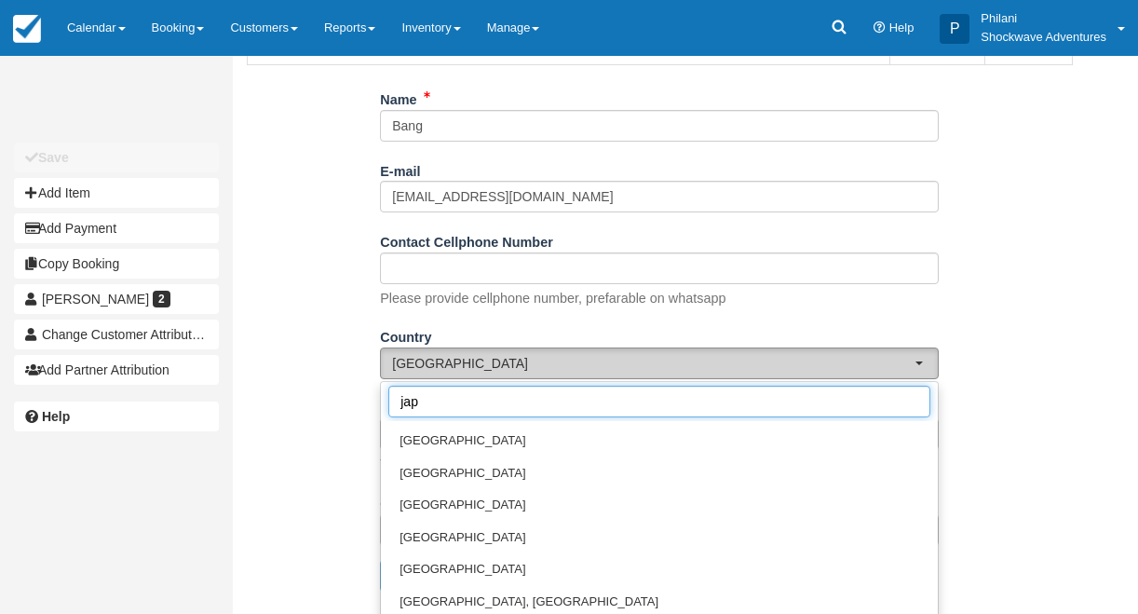
scroll to position [0, 0]
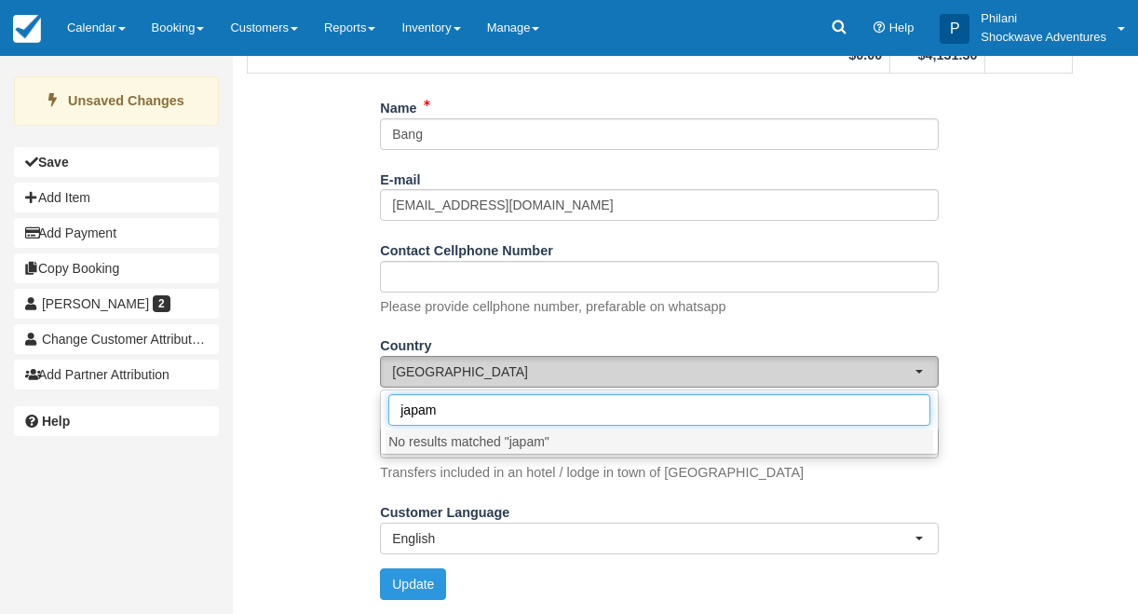
type input "japa"
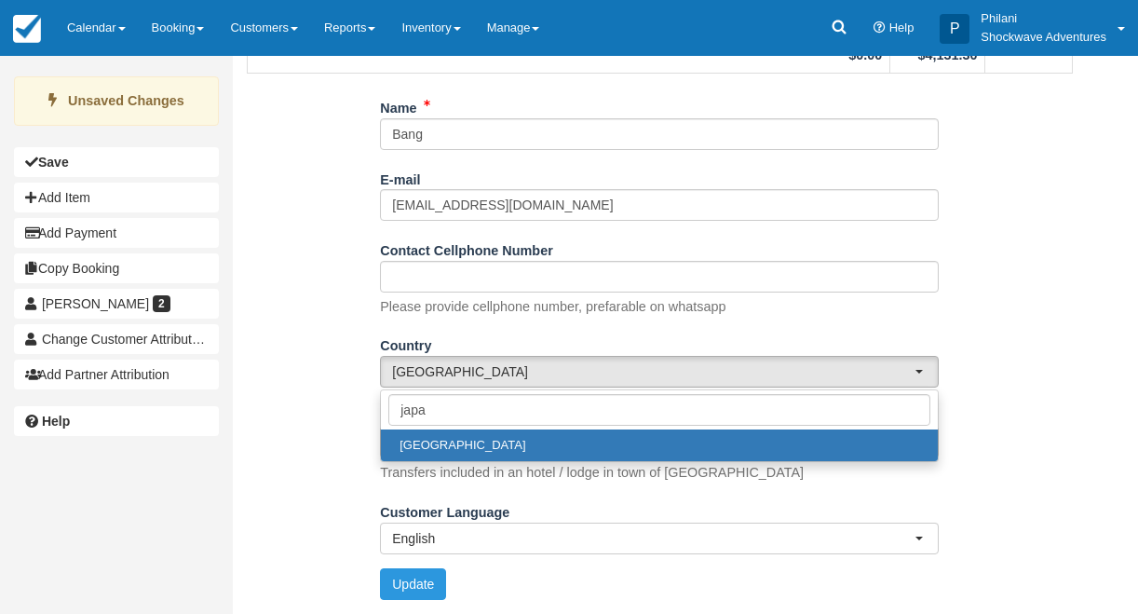
click at [558, 438] on link "[GEOGRAPHIC_DATA]" at bounding box center [659, 445] width 557 height 33
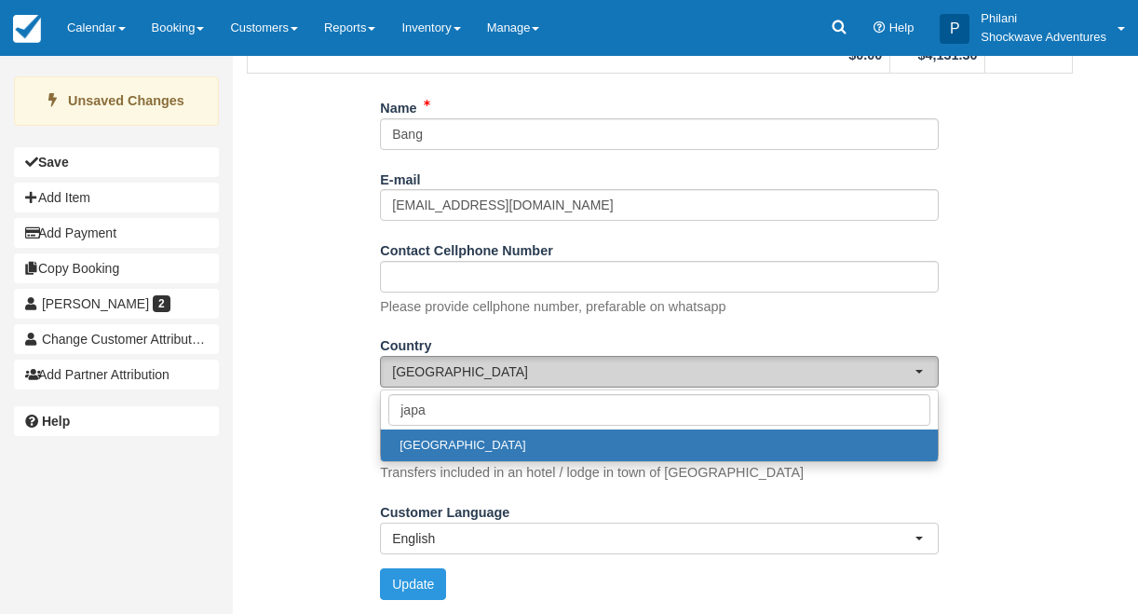
select select "JP"
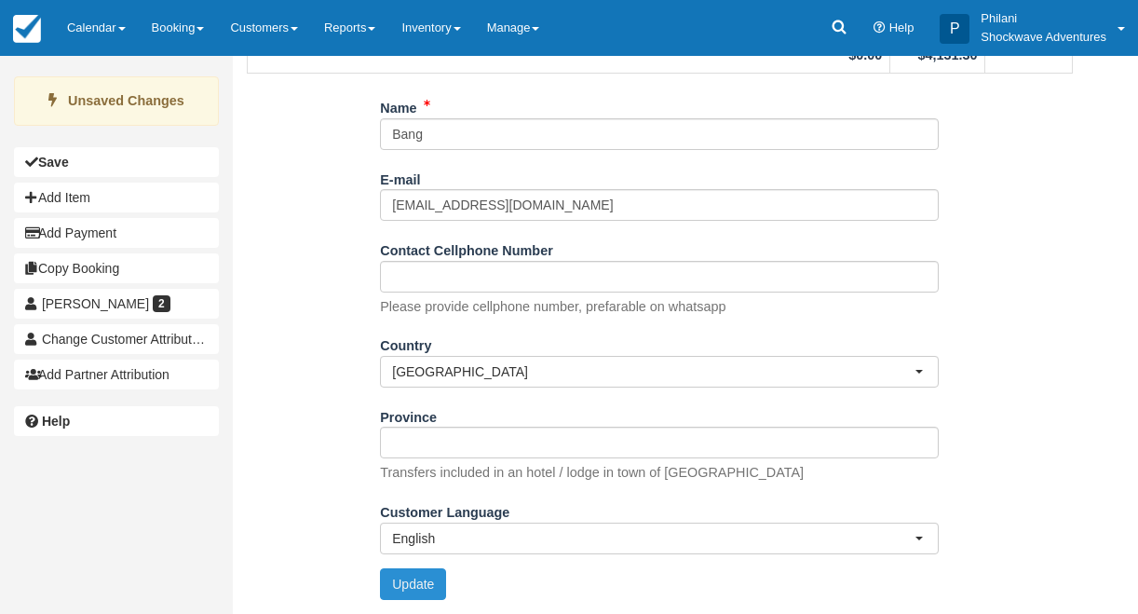
drag, startPoint x: 425, startPoint y: 595, endPoint x: 633, endPoint y: 450, distance: 253.5
click at [426, 595] on button "Update" at bounding box center [413, 584] width 66 height 32
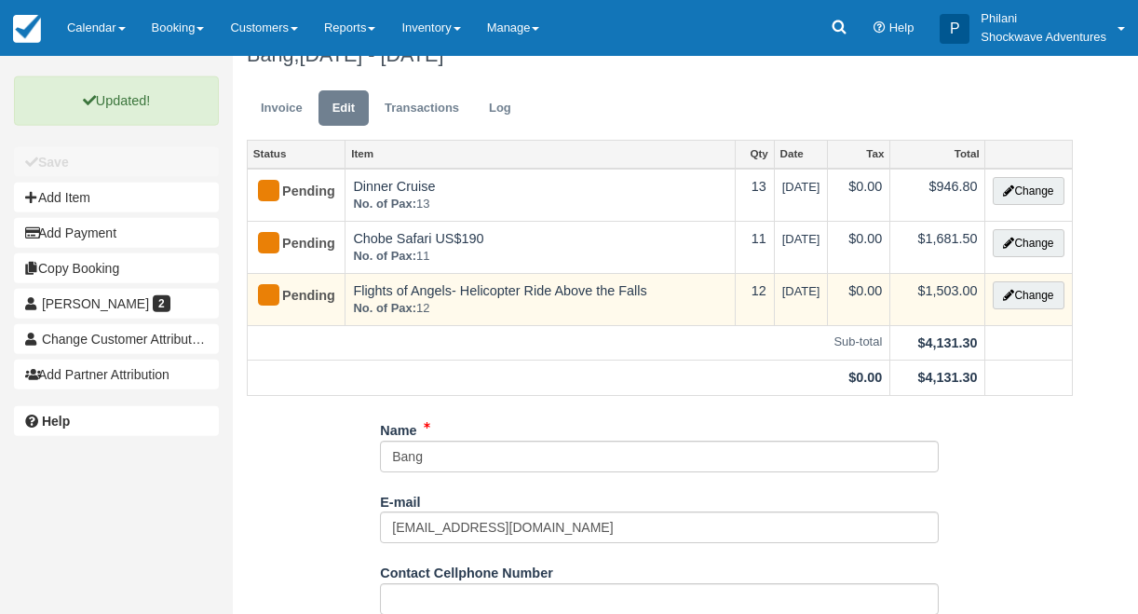
scroll to position [4, 0]
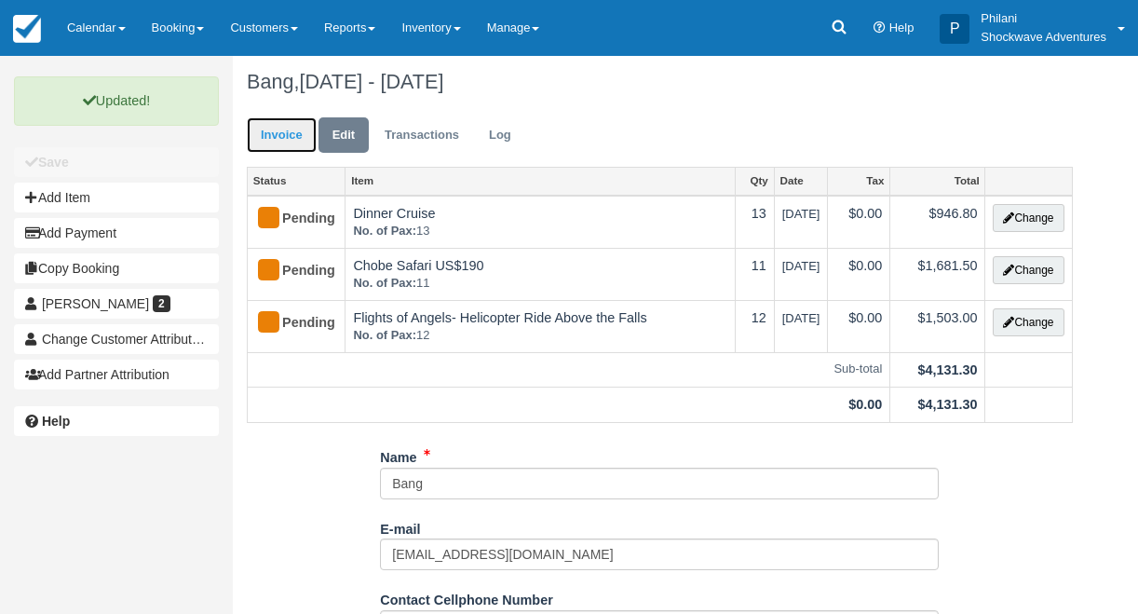
click at [262, 142] on link "Invoice" at bounding box center [282, 135] width 70 height 36
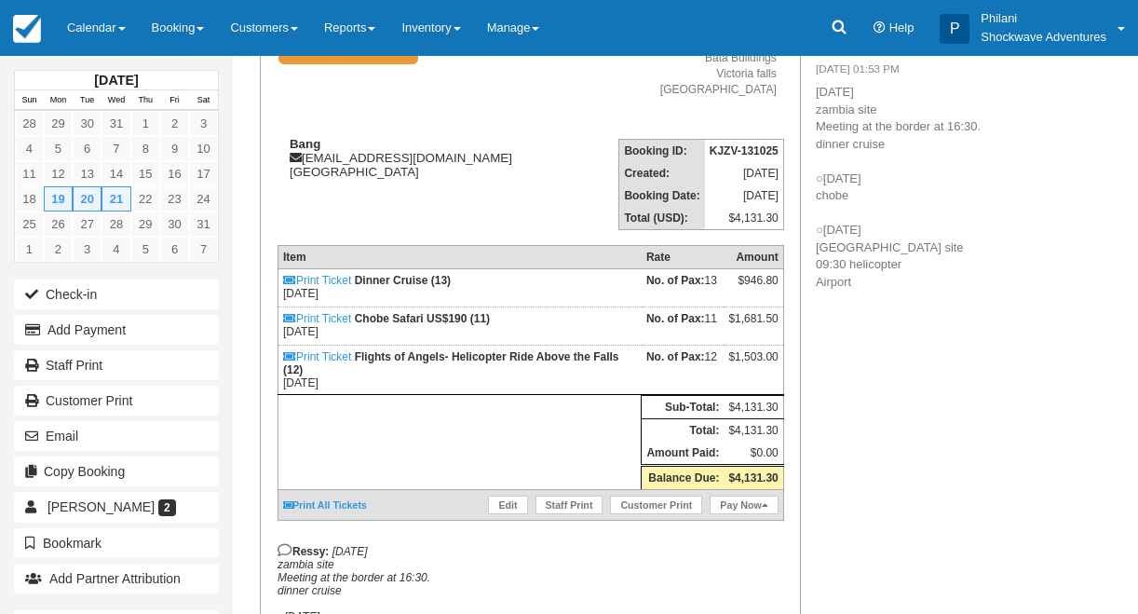
scroll to position [30, 0]
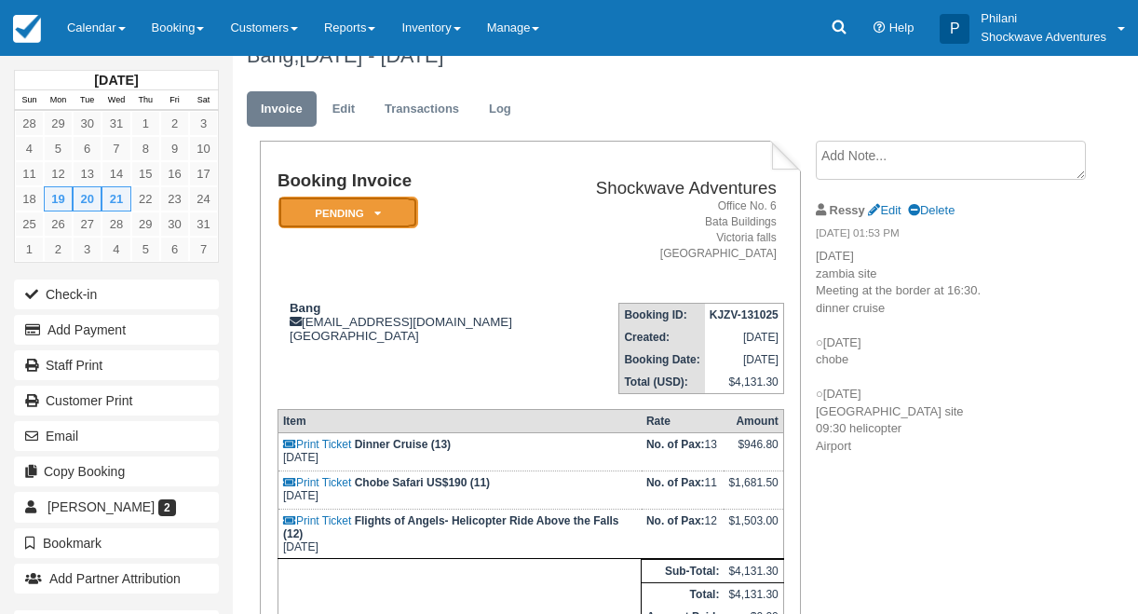
click at [379, 214] on icon at bounding box center [378, 213] width 7 height 11
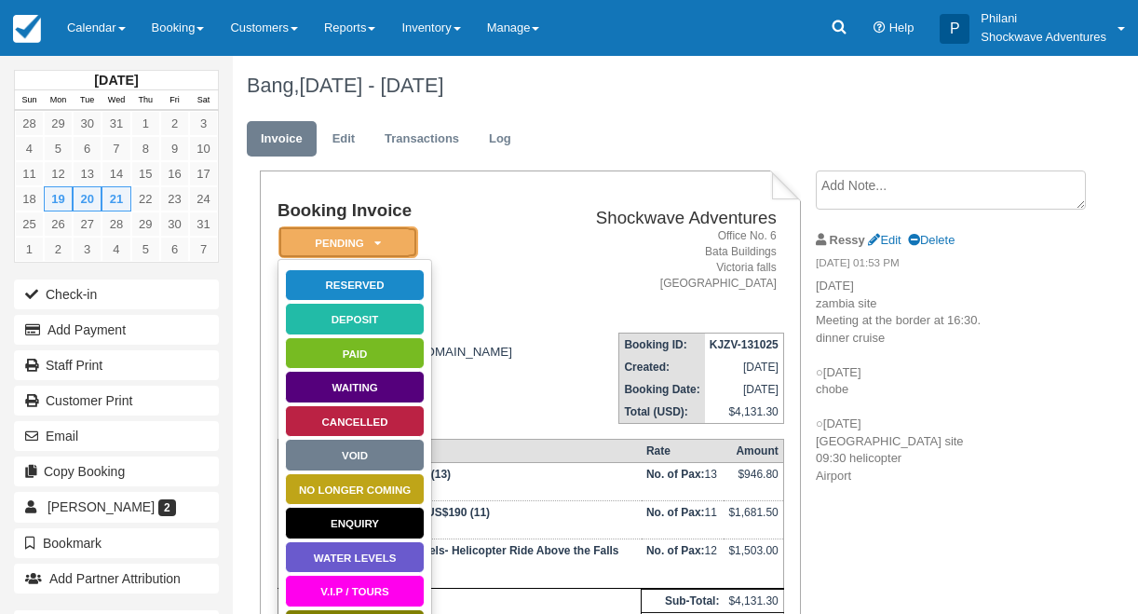
scroll to position [164, 0]
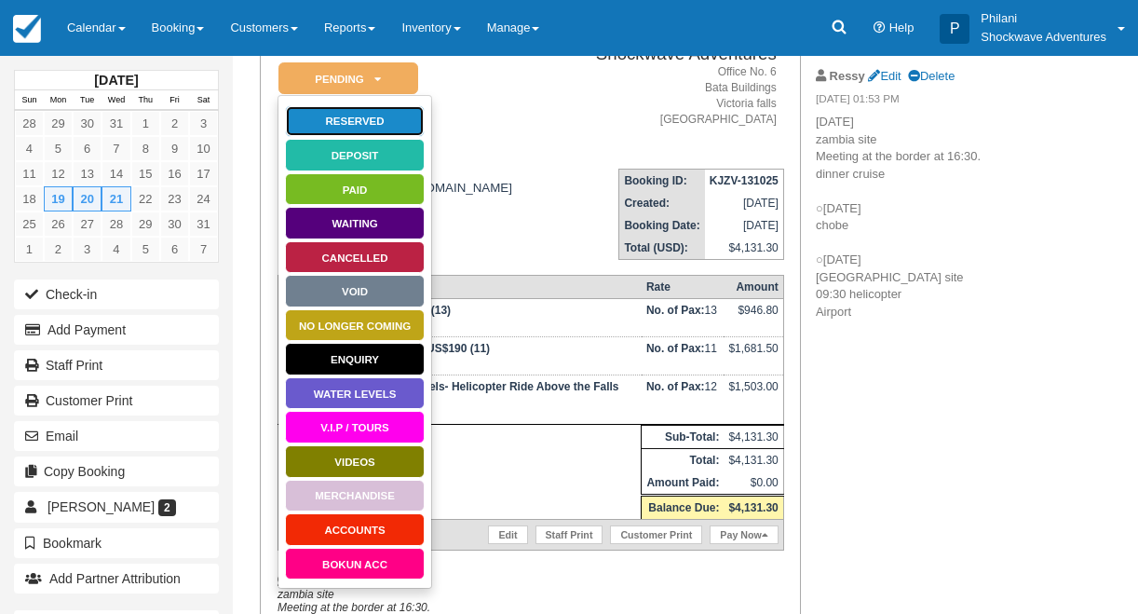
click at [375, 126] on link "Reserved" at bounding box center [355, 121] width 140 height 33
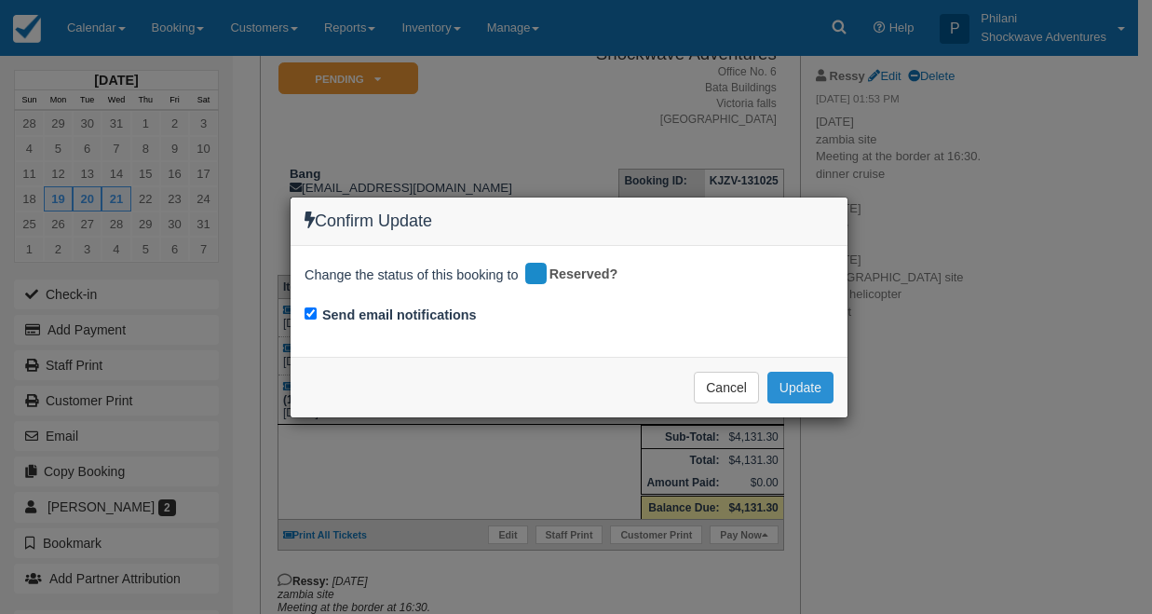
click at [817, 387] on button "Update" at bounding box center [801, 388] width 66 height 32
